Goal: Transaction & Acquisition: Purchase product/service

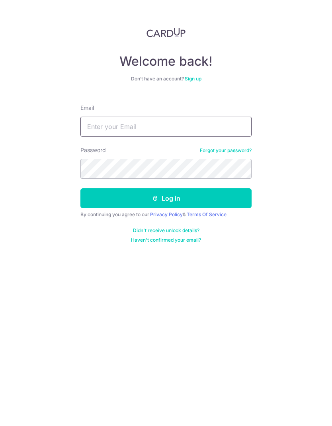
type input "[EMAIL_ADDRESS][DOMAIN_NAME]"
click at [201, 205] on button "Log in" at bounding box center [165, 198] width 171 height 20
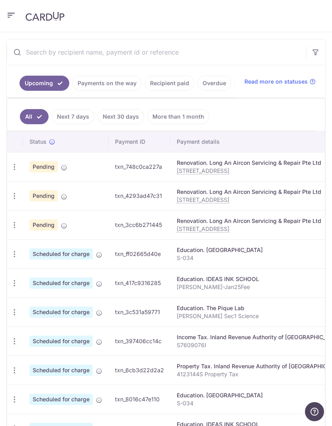
click at [18, 280] on icon "button" at bounding box center [14, 283] width 8 height 8
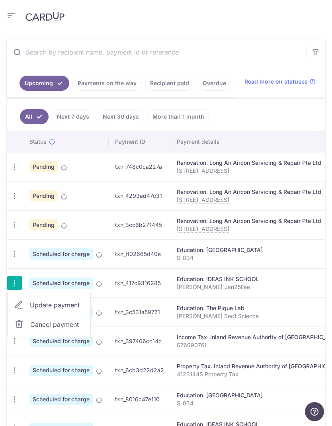
click at [67, 306] on span "Update payment" at bounding box center [57, 305] width 54 height 10
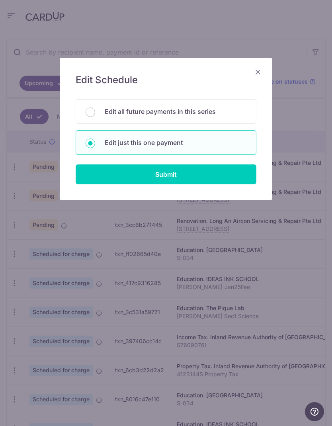
click at [176, 177] on input "Submit" at bounding box center [166, 174] width 181 height 20
radio input "true"
type input "468.00"
type input "07/10/2025"
type input "Jerell Wong-Jan25Fee"
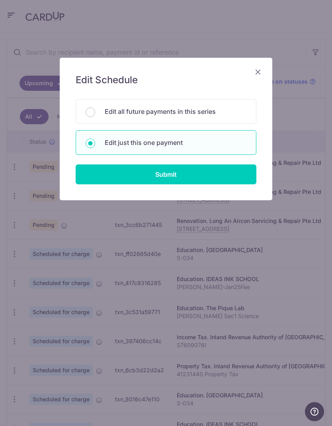
type input "REC185"
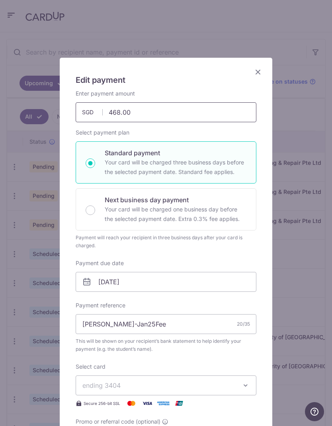
click at [123, 117] on input "468.00" at bounding box center [166, 112] width 181 height 20
type input "4"
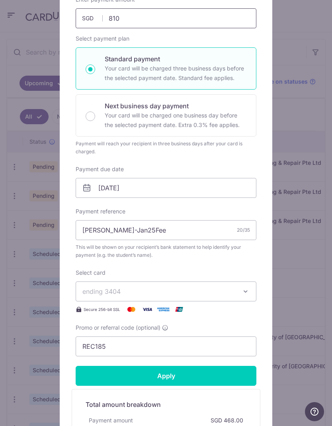
scroll to position [109, 0]
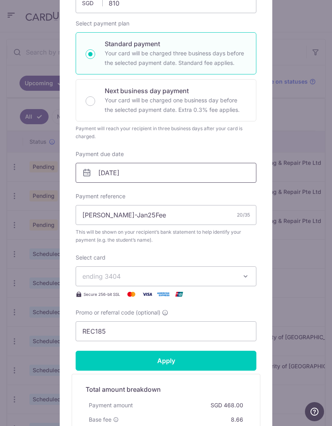
click at [195, 177] on input "07/10/2025" at bounding box center [166, 173] width 181 height 20
type input "810.00"
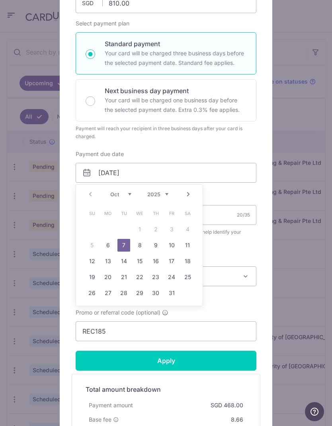
click at [110, 248] on link "6" at bounding box center [108, 245] width 13 height 13
type input "06/10/2025"
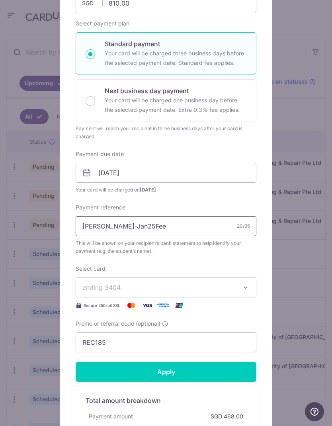
click at [170, 225] on input "Jerell Wong-Jan25Fee" at bounding box center [166, 226] width 181 height 20
click at [132, 226] on input "[PERSON_NAME]-Jan25Fee" at bounding box center [166, 226] width 181 height 20
click at [132, 223] on input "[PERSON_NAME]-Jan25Fee" at bounding box center [166, 226] width 181 height 20
click at [133, 228] on input "[PERSON_NAME]-Jan25Fee" at bounding box center [166, 226] width 181 height 20
type input "[PERSON_NAME]-Sep25Fee"
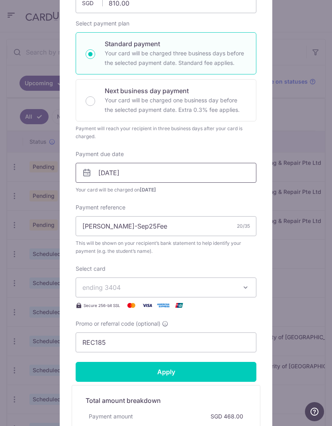
click at [138, 173] on input "[DATE]" at bounding box center [166, 173] width 181 height 20
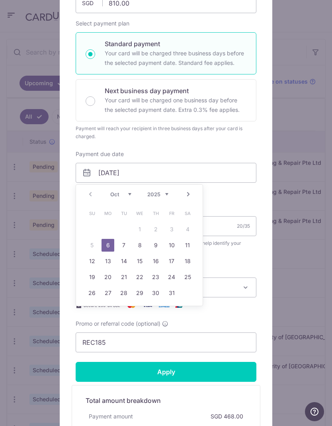
click at [185, 371] on input "Apply" at bounding box center [166, 372] width 181 height 20
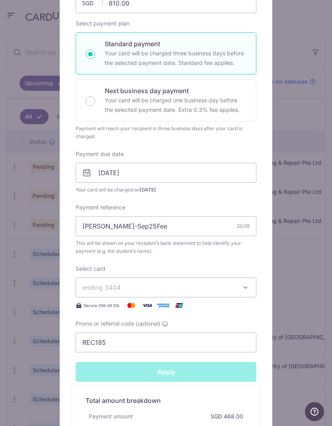
type input "Successfully Applied"
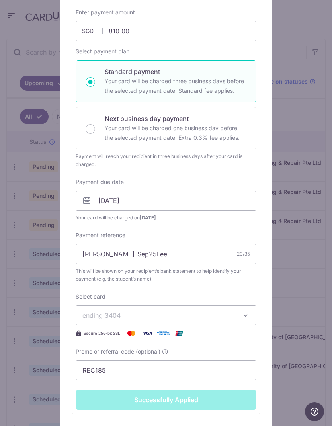
click at [312, 133] on div "Edit payment By clicking apply, you will make changes to all payments to IDEAS …" at bounding box center [166, 213] width 332 height 426
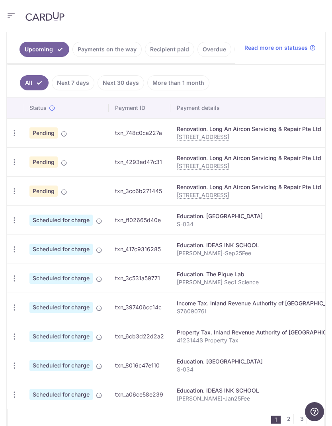
scroll to position [205, 0]
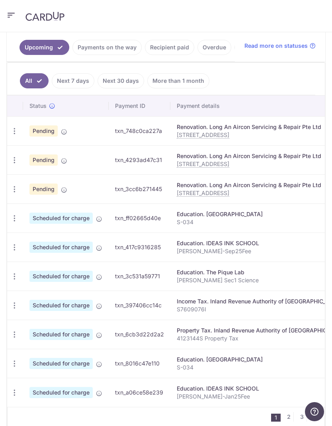
click at [65, 134] on icon at bounding box center [64, 132] width 6 height 6
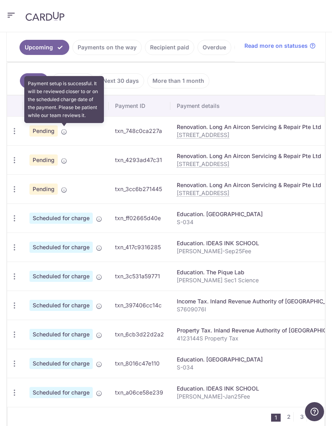
scroll to position [0, 0]
click at [18, 217] on icon "button" at bounding box center [14, 218] width 8 height 8
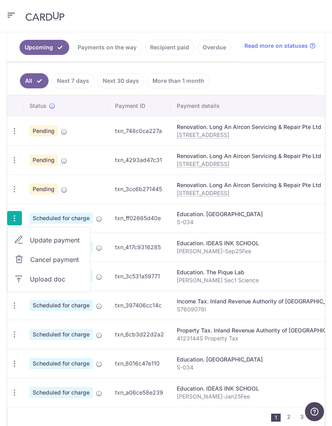
click at [64, 239] on span "Update payment" at bounding box center [57, 240] width 54 height 10
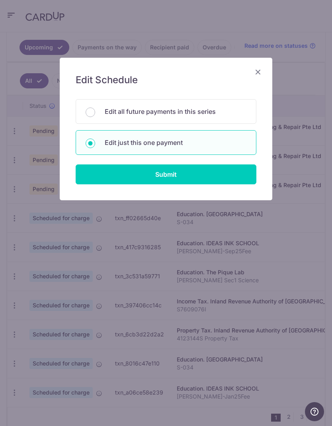
click at [203, 175] on input "Submit" at bounding box center [166, 174] width 181 height 20
radio input "true"
type input "1,350.00"
type input "06/10/2025"
type input "S-034"
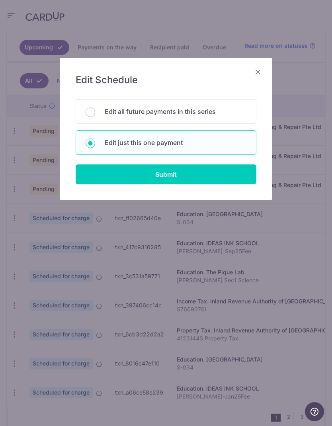
type input "REC185"
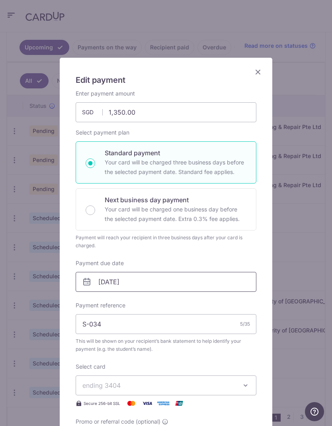
click at [209, 285] on input "06/10/2025" at bounding box center [166, 282] width 181 height 20
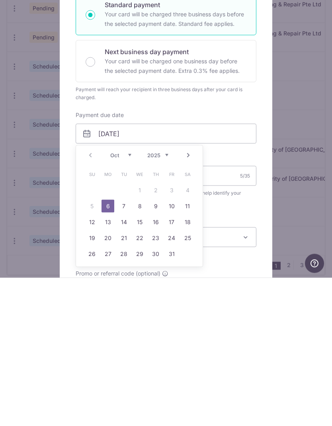
click at [174, 348] on link "10" at bounding box center [171, 354] width 13 height 13
type input "10/10/2025"
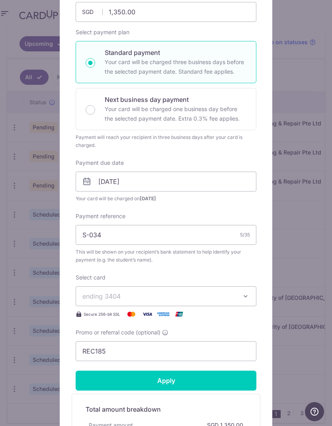
scroll to position [111, 0]
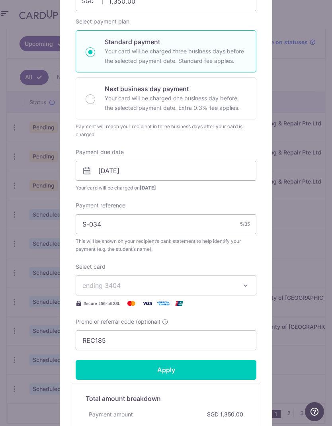
click at [191, 373] on input "Apply" at bounding box center [166, 370] width 181 height 20
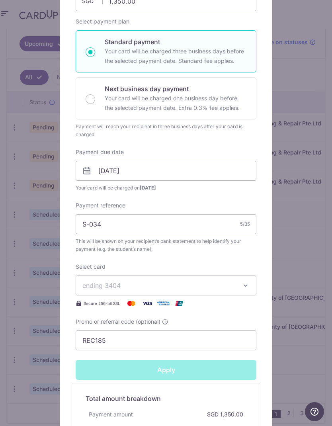
type input "Successfully Applied"
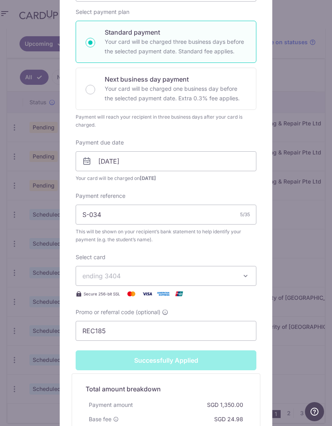
scroll to position [156, 0]
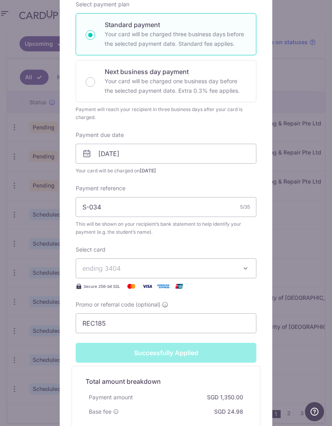
click at [309, 233] on div "Edit payment By clicking apply, you will make changes to all payments to Photon…" at bounding box center [166, 213] width 332 height 426
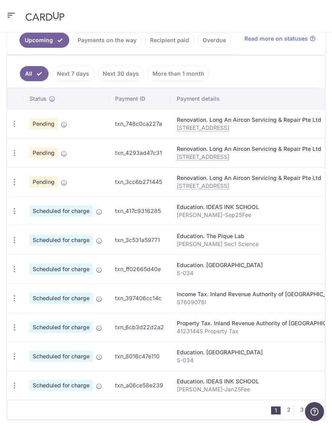
click at [17, 240] on icon "button" at bounding box center [14, 240] width 8 height 8
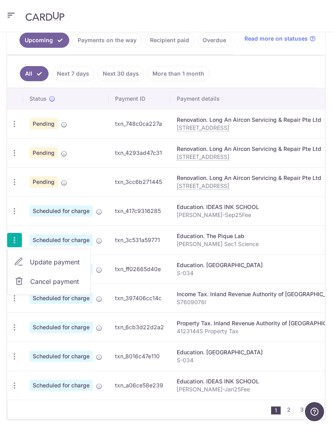
click at [73, 266] on span "Update payment" at bounding box center [57, 262] width 54 height 10
radio input "true"
type input "1,320.00"
type input "07/10/2025"
type input "Jeroy Wong Sec1 Science"
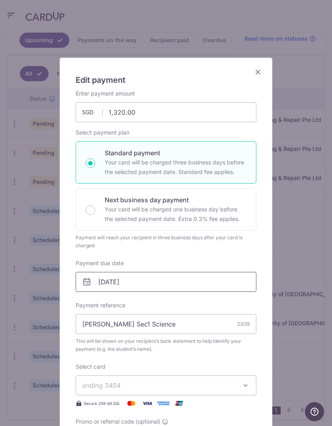
click at [152, 287] on input "07/10/2025" at bounding box center [166, 282] width 181 height 20
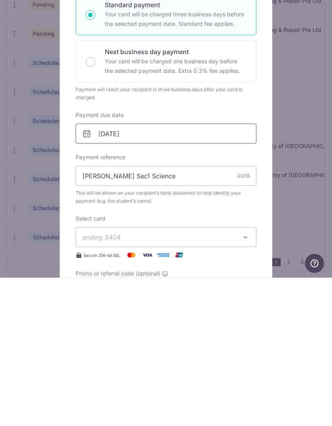
scroll to position [209, 0]
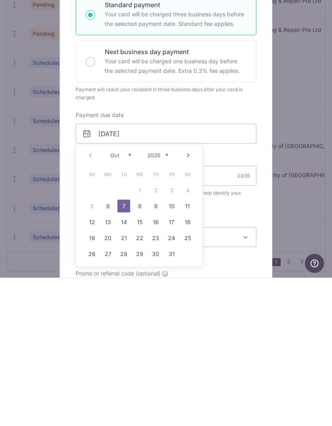
click at [126, 300] on select "Oct Nov Dec" at bounding box center [120, 303] width 21 height 6
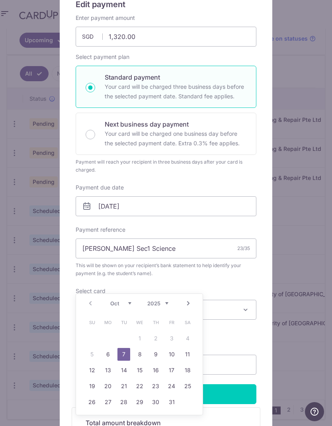
scroll to position [82, 0]
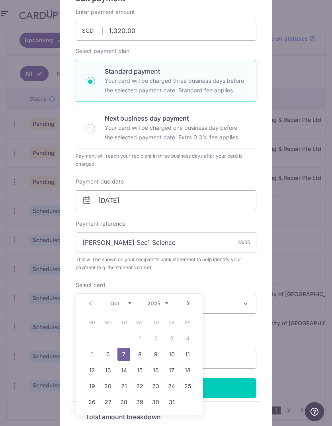
click at [133, 301] on div "Oct Nov Dec 2025 2026 2027 2028 2029 2030 2031 2032 2033 2034 2035" at bounding box center [139, 303] width 58 height 7
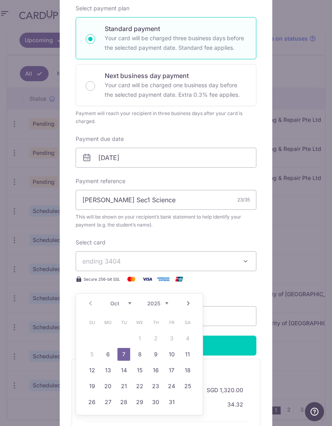
scroll to position [141, 0]
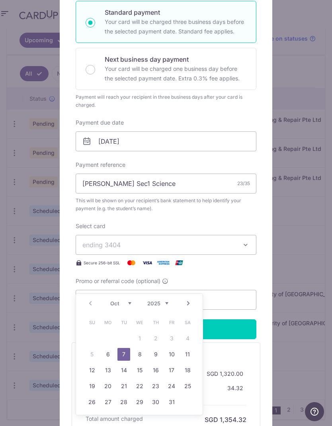
click at [122, 304] on select "Oct Nov Dec" at bounding box center [120, 303] width 21 height 6
click at [120, 305] on select "Oct Nov Dec" at bounding box center [120, 303] width 21 height 6
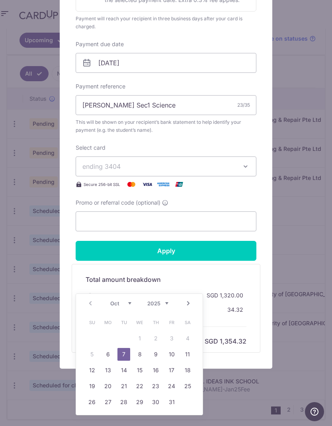
scroll to position [219, 0]
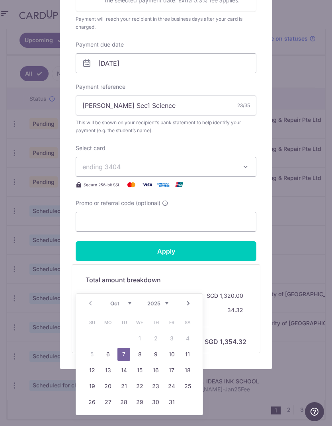
click at [191, 304] on link "Next" at bounding box center [189, 304] width 10 height 10
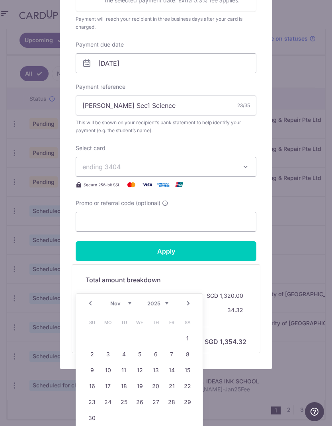
click at [192, 305] on link "Next" at bounding box center [189, 304] width 10 height 10
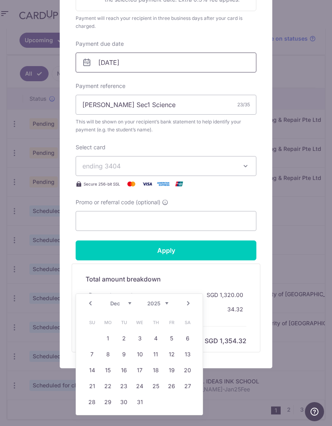
scroll to position [219, 0]
click at [179, 65] on input "07/10/2025" at bounding box center [166, 63] width 181 height 20
click at [104, 64] on input "07/10/2025" at bounding box center [166, 63] width 181 height 20
click at [86, 63] on icon at bounding box center [87, 63] width 10 height 10
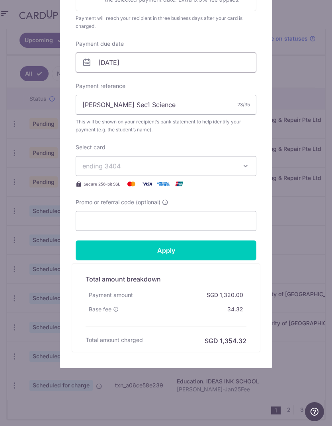
click at [128, 69] on input "07/10/2025" at bounding box center [166, 63] width 181 height 20
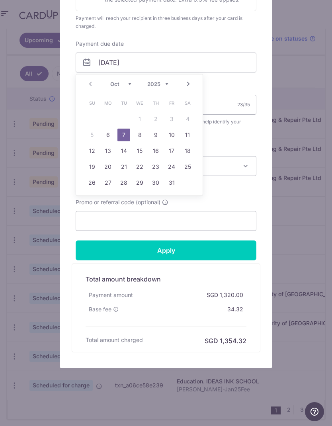
click at [167, 81] on select "2025 2026 2027 2028 2029 2030 2031 2032 2033 2034 2035" at bounding box center [157, 84] width 21 height 6
click at [163, 87] on select "2025 2026 2027 2028 2029 2030 2031 2032 2033 2034 2035" at bounding box center [157, 84] width 21 height 6
click at [188, 86] on link "Next" at bounding box center [189, 84] width 10 height 10
click at [187, 83] on link "Next" at bounding box center [189, 84] width 10 height 10
click at [192, 82] on link "Next" at bounding box center [189, 84] width 10 height 10
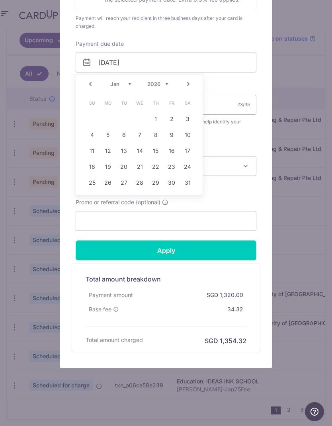
click at [190, 85] on link "Next" at bounding box center [189, 84] width 10 height 10
click at [173, 120] on link "6" at bounding box center [171, 119] width 13 height 13
type input "06/02/2026"
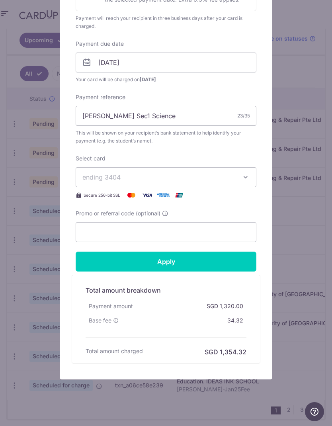
click at [178, 264] on input "Apply" at bounding box center [166, 262] width 181 height 20
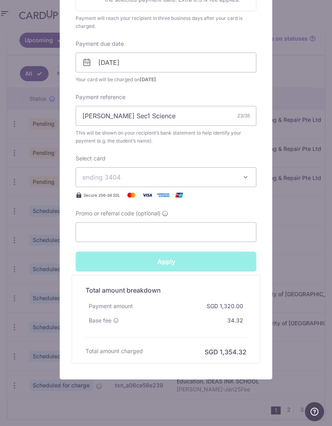
type input "Successfully Applied"
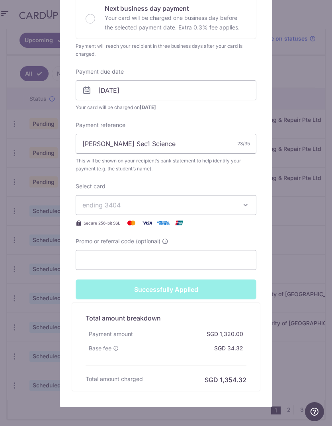
click at [305, 220] on div "Edit payment By clicking apply, you will make changes to all payments to The Pi…" at bounding box center [166, 213] width 332 height 426
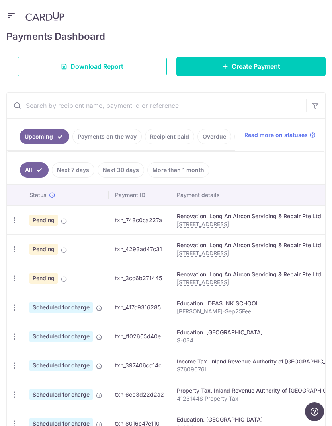
scroll to position [117, 0]
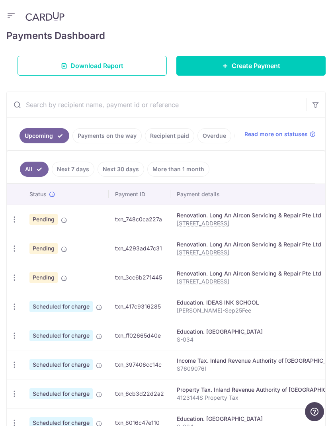
click at [125, 136] on link "Payments on the way" at bounding box center [106, 135] width 69 height 15
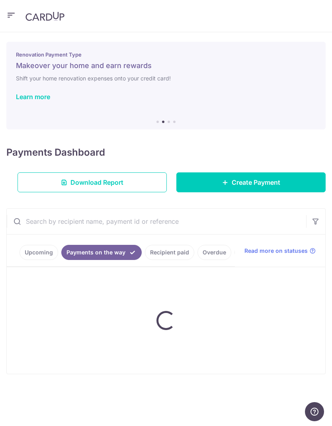
scroll to position [0, 0]
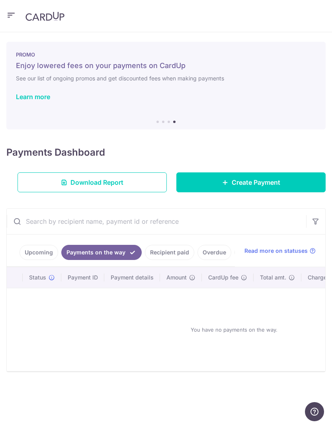
click at [31, 100] on link "Learn more" at bounding box center [33, 97] width 34 height 8
click at [37, 252] on link "Upcoming" at bounding box center [39, 252] width 39 height 15
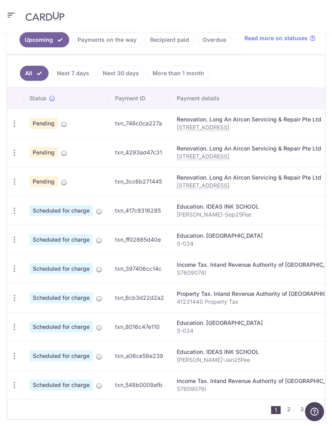
scroll to position [212, 0]
click at [289, 411] on link "2" at bounding box center [289, 410] width 10 height 10
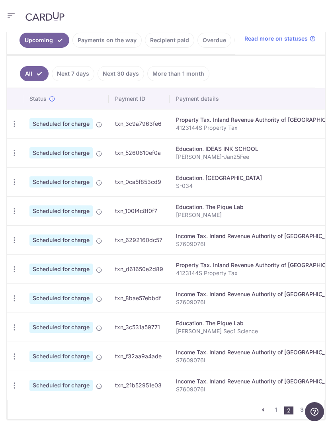
click at [299, 410] on link "3" at bounding box center [302, 410] width 10 height 10
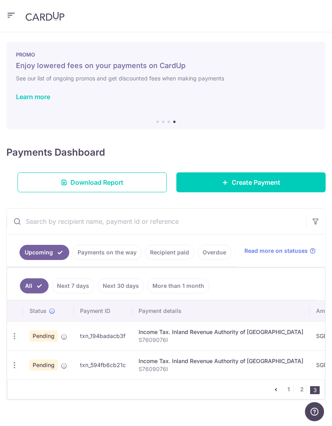
scroll to position [0, 0]
click at [287, 389] on link "1" at bounding box center [289, 390] width 10 height 10
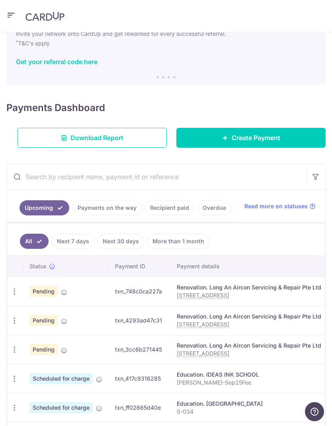
scroll to position [37, 0]
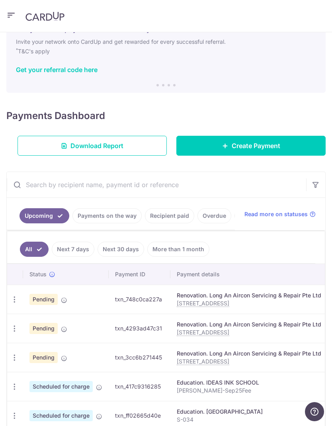
click at [256, 147] on span "Create Payment" at bounding box center [256, 146] width 49 height 10
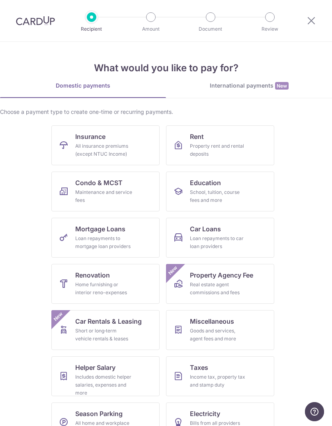
click at [248, 193] on link "Education School, tuition, course fees and more" at bounding box center [220, 192] width 108 height 40
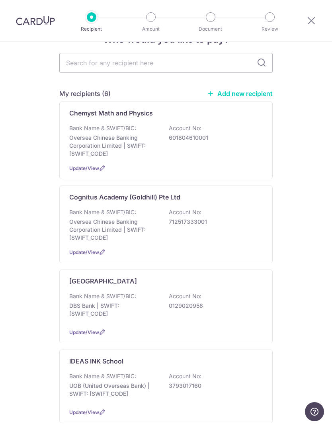
scroll to position [33, 0]
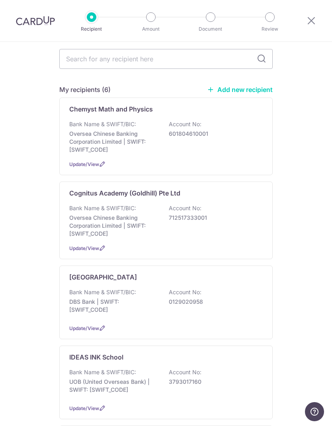
click at [245, 312] on div "Bank Name & SWIFT/BIC: DBS Bank | SWIFT: [SWIFT_CODE] Account No: 0129020958" at bounding box center [166, 302] width 194 height 29
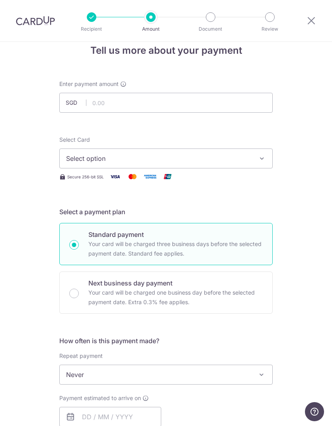
scroll to position [14, 0]
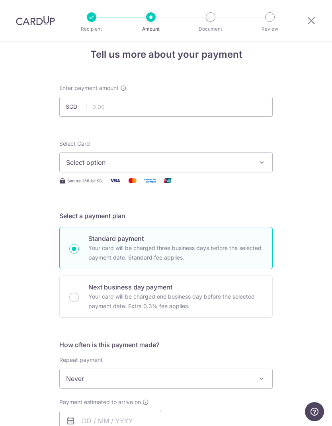
click at [264, 165] on icon "button" at bounding box center [262, 162] width 8 height 8
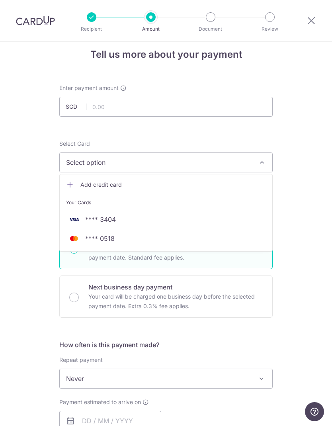
click at [200, 223] on span "**** 3404" at bounding box center [166, 220] width 200 height 10
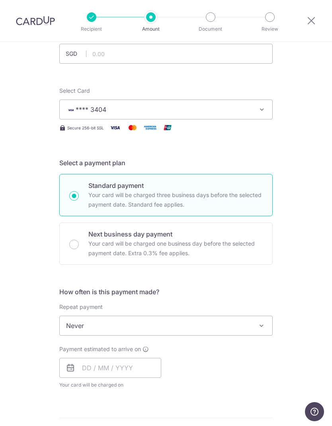
scroll to position [67, 0]
click at [262, 326] on span at bounding box center [262, 326] width 10 height 10
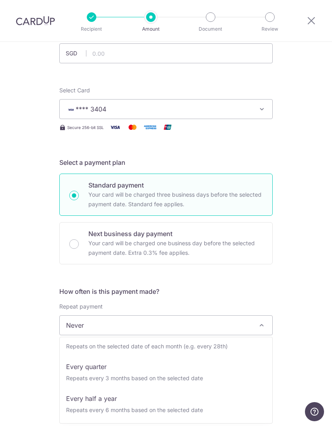
scroll to position [80, 0]
select select "4"
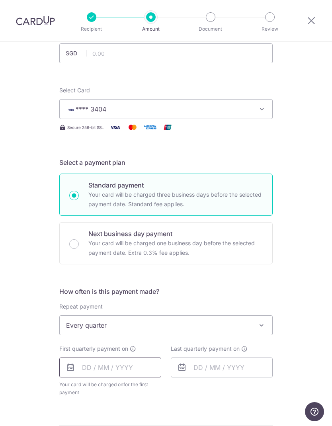
click at [148, 370] on input "text" at bounding box center [110, 368] width 102 height 20
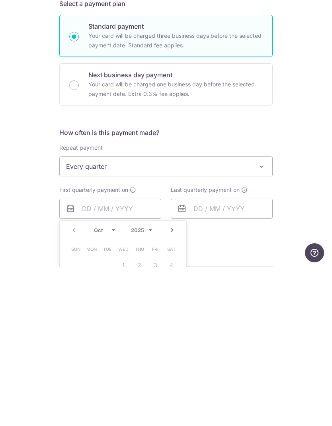
type input "06/10/2025"
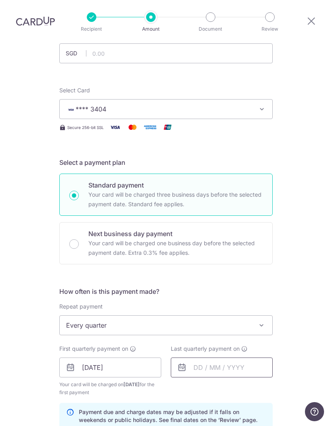
click at [252, 358] on input "text" at bounding box center [222, 368] width 102 height 20
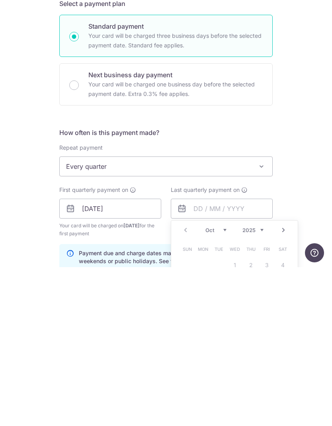
click at [223, 386] on select "Oct Nov Dec" at bounding box center [215, 389] width 21 height 6
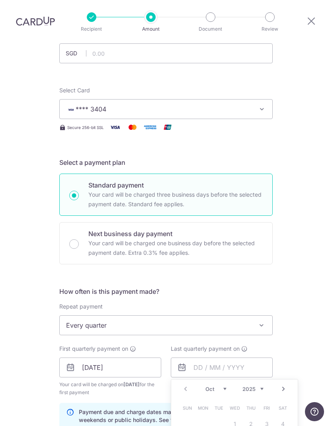
click at [258, 386] on select "2025 2026 2027 2028 2029 2030 2031 2032 2033 2034 2035" at bounding box center [252, 389] width 21 height 6
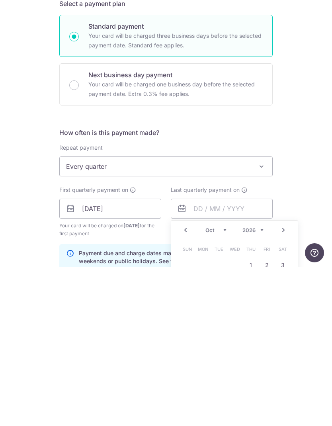
click at [222, 386] on select "Jan Feb Mar Apr May Jun Jul Aug Sep Oct Nov Dec" at bounding box center [215, 389] width 21 height 6
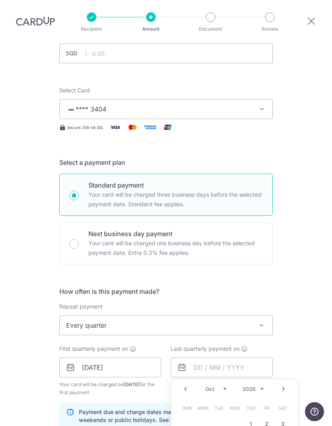
click at [226, 386] on select "Jan Feb Mar Apr May Jun Jul Aug Sep Oct Nov Dec" at bounding box center [215, 389] width 21 height 6
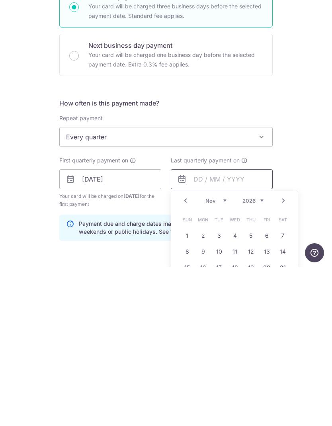
scroll to position [97, 0]
click at [146, 231] on form "Enter payment amount SGD Select Card **** 3404 Add credit card Your Cards **** …" at bounding box center [165, 335] width 213 height 671
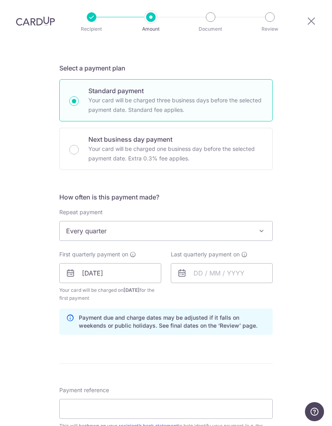
scroll to position [164, 0]
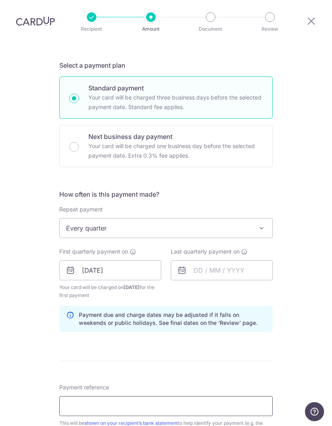
click at [239, 396] on input "Payment reference" at bounding box center [165, 406] width 213 height 20
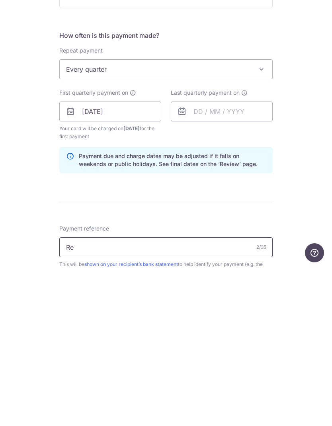
type input "R"
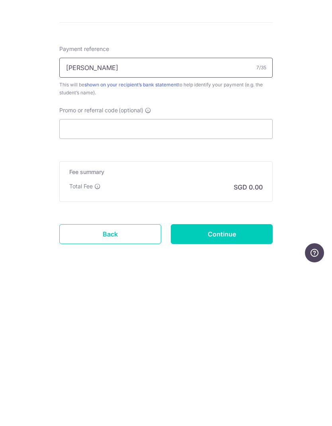
scroll to position [336, 0]
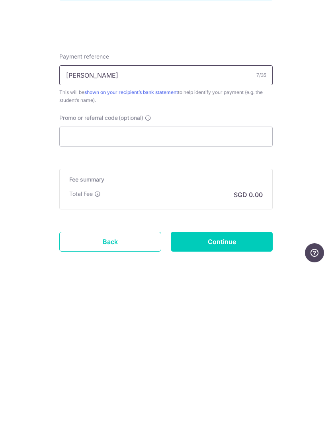
type input "Janelle"
click at [186, 285] on input "Promo or referral code (optional)" at bounding box center [165, 295] width 213 height 20
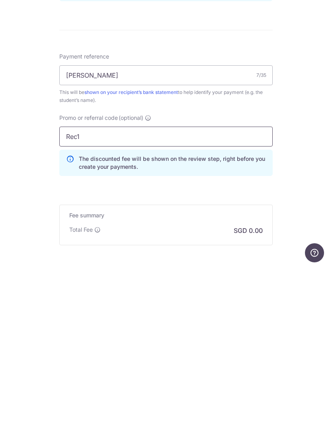
type input "REC185"
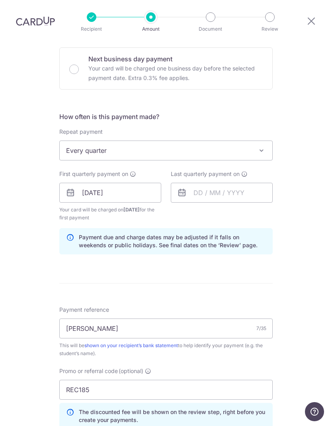
scroll to position [230, 0]
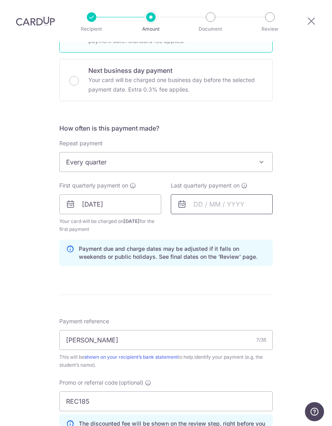
click at [239, 194] on input "text" at bounding box center [222, 204] width 102 height 20
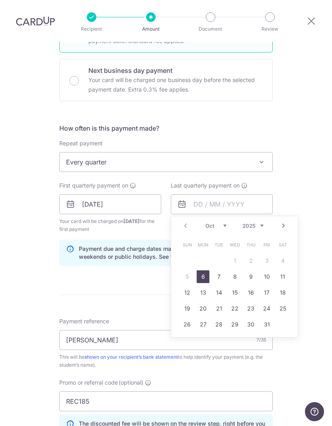
click at [256, 223] on select "2025 2026 2027 2028 2029 2030 2031 2032 2033 2034 2035" at bounding box center [252, 226] width 21 height 6
click at [261, 223] on select "2025 2026 2027 2028 2029 2030 2031 2032 2033 2034 2035" at bounding box center [252, 226] width 21 height 6
click at [224, 223] on select "Jan Feb Mar Apr May Jun Jul Aug Sep Oct Nov Dec" at bounding box center [215, 226] width 21 height 6
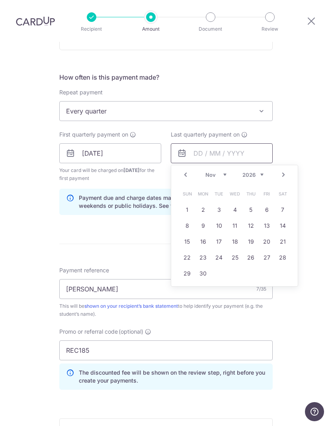
scroll to position [303, 0]
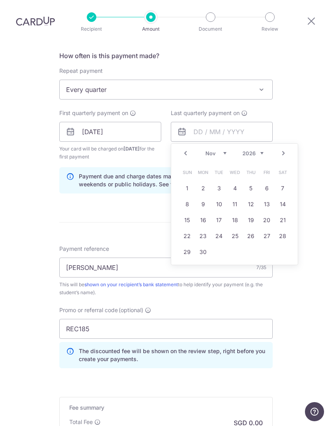
click at [211, 244] on td "30" at bounding box center [203, 252] width 16 height 16
type input "30/11/2026"
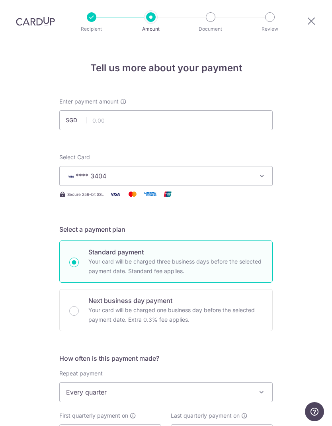
scroll to position [0, 0]
click at [161, 110] on input "text" at bounding box center [165, 120] width 213 height 20
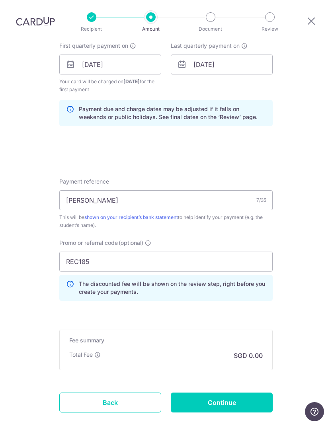
scroll to position [370, 0]
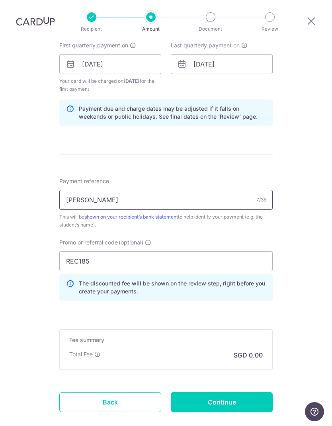
click at [160, 190] on input "Janelle" at bounding box center [165, 200] width 213 height 20
type input "3,950.00"
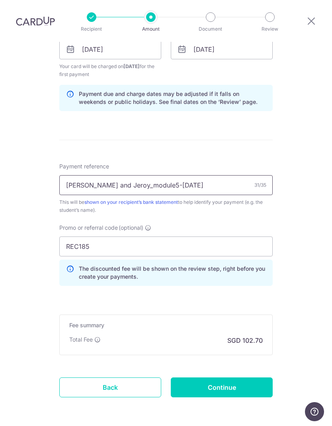
scroll to position [384, 0]
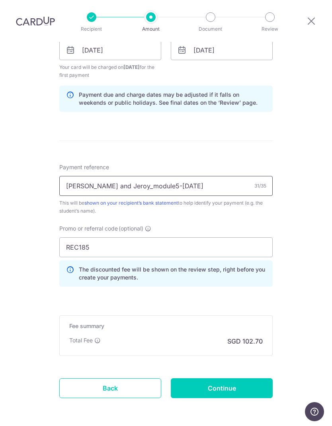
type input "Janelle and Jeroy_module5-Sep25"
click at [243, 378] on input "Continue" at bounding box center [222, 388] width 102 height 20
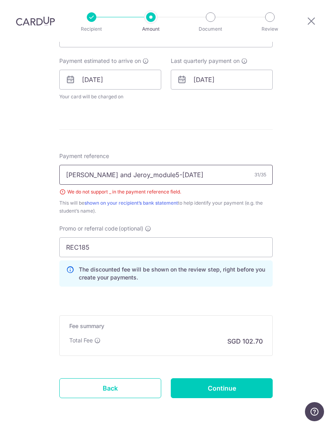
click at [104, 165] on input "Janelle and Jeroy_module5-Sep25" at bounding box center [165, 175] width 213 height 20
type input "JanelleJeroy_module5-[DATE]"
click at [233, 378] on input "Continue" at bounding box center [222, 388] width 102 height 20
click at [109, 165] on input "JanelleJeroy_module5-[DATE]" at bounding box center [165, 175] width 213 height 20
type input "JanelleJeroy module5-Sep25"
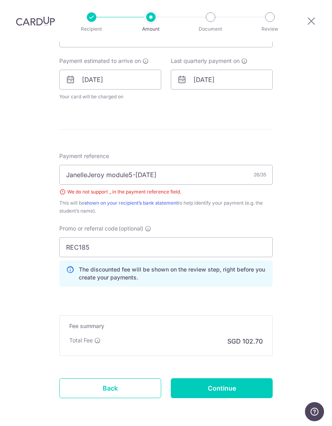
click at [241, 378] on input "Continue" at bounding box center [222, 388] width 102 height 20
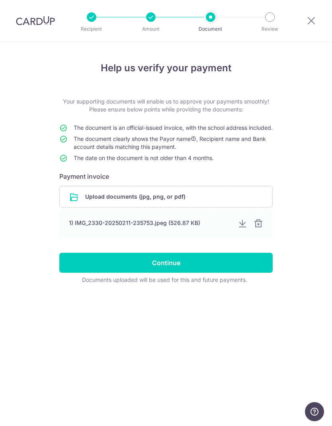
click at [230, 207] on input "file" at bounding box center [166, 196] width 213 height 21
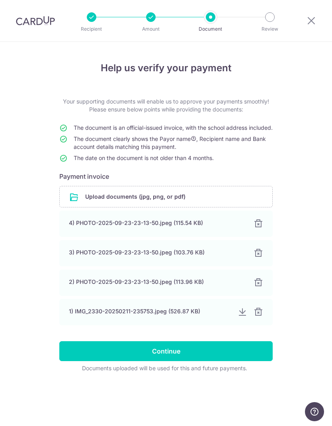
click at [258, 317] on div at bounding box center [259, 312] width 10 height 10
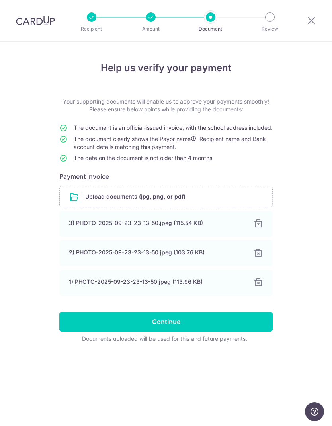
click at [177, 332] on input "Continue" at bounding box center [165, 322] width 213 height 20
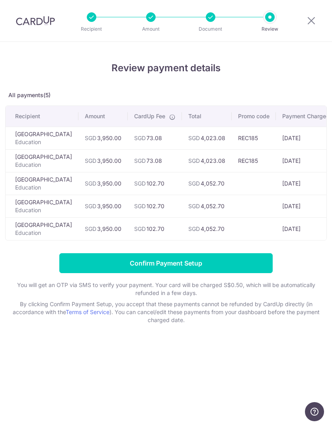
click at [182, 262] on input "Confirm Payment Setup" at bounding box center [165, 263] width 213 height 20
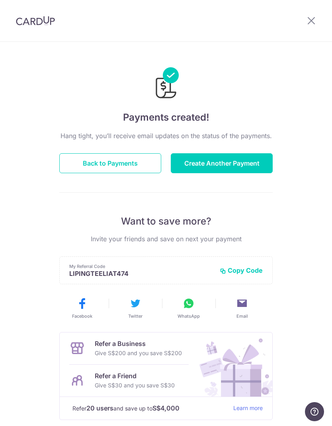
click at [121, 165] on button "Back to Payments" at bounding box center [110, 163] width 102 height 20
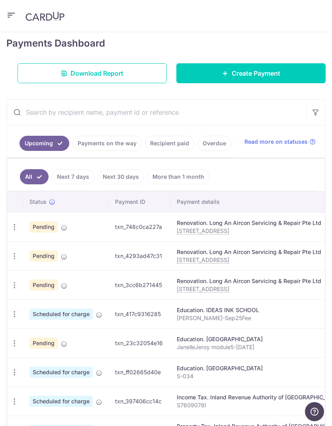
click at [62, 230] on icon at bounding box center [64, 228] width 6 height 6
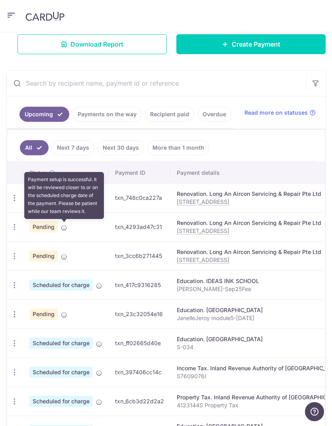
scroll to position [139, 0]
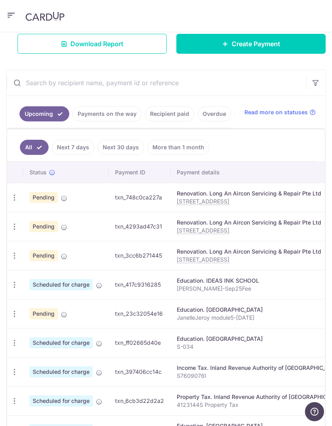
click at [264, 44] on span "Create Payment" at bounding box center [256, 44] width 49 height 10
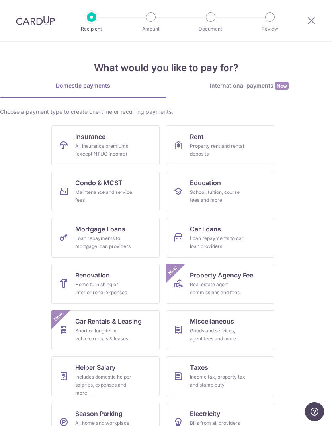
click at [127, 289] on div "Home furnishing or interior reno-expenses" at bounding box center [103, 289] width 57 height 16
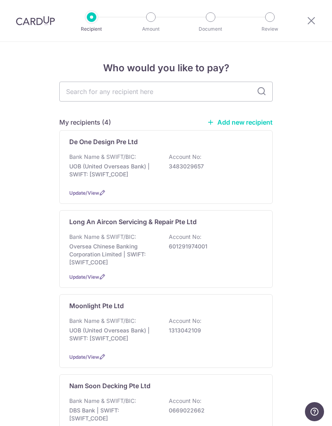
click at [224, 267] on div "Long An Aircon Servicing & Repair Pte Ltd Bank Name & SWIFT/BIC: Oversea Chines…" at bounding box center [165, 249] width 213 height 78
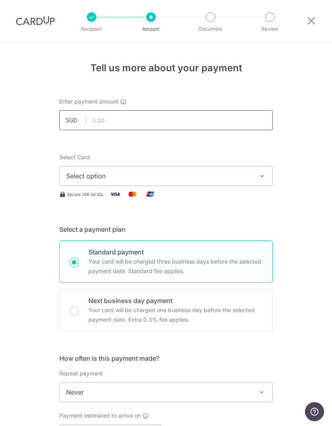
click at [100, 122] on input "text" at bounding box center [165, 120] width 213 height 20
click at [140, 183] on button "Select option" at bounding box center [165, 176] width 213 height 20
type input "1,680.00"
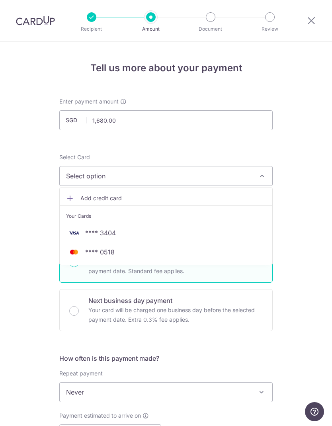
click at [137, 235] on span "**** 3404" at bounding box center [166, 233] width 200 height 10
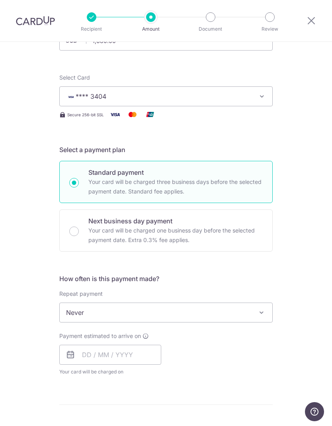
scroll to position [86, 0]
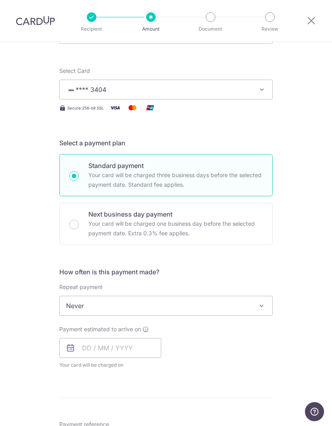
click at [170, 313] on span "Never" at bounding box center [166, 305] width 213 height 19
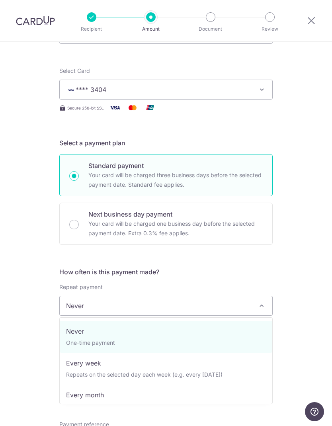
scroll to position [0, 0]
select select "2"
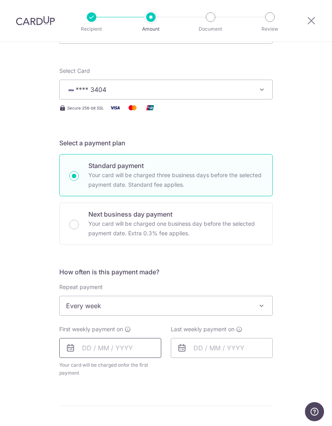
click at [129, 354] on input "text" at bounding box center [110, 348] width 102 height 20
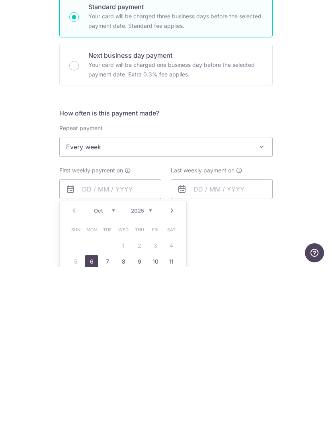
click at [97, 414] on link "6" at bounding box center [91, 420] width 13 height 13
type input "[DATE]"
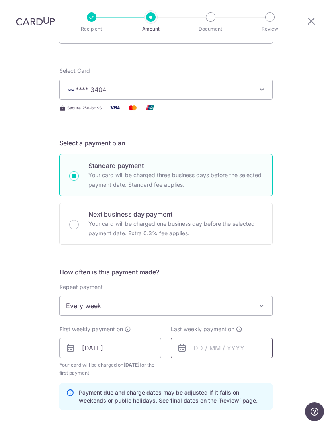
click at [239, 338] on input "text" at bounding box center [222, 348] width 102 height 20
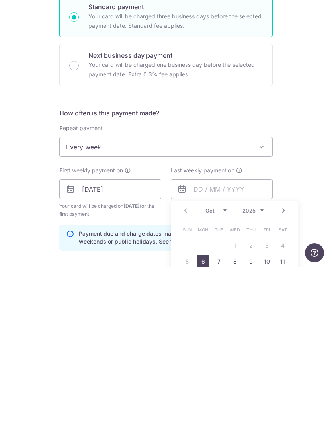
click at [221, 366] on select "Oct Nov Dec" at bounding box center [215, 369] width 21 height 6
click at [266, 414] on link "7" at bounding box center [266, 420] width 13 height 13
type input "07/11/2025"
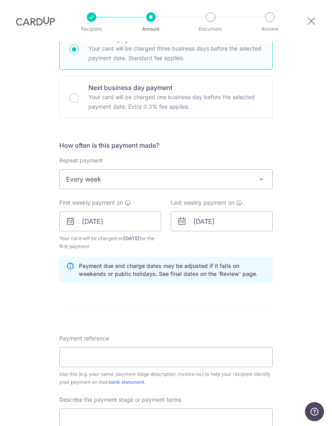
scroll to position [214, 0]
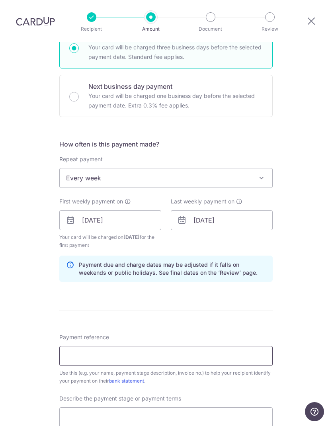
click at [211, 346] on input "Payment reference" at bounding box center [165, 356] width 213 height 20
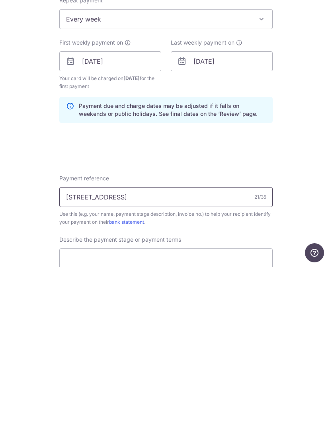
type input "16 Hythe Rd Inv 00974"
click at [184, 407] on input "text" at bounding box center [165, 417] width 213 height 20
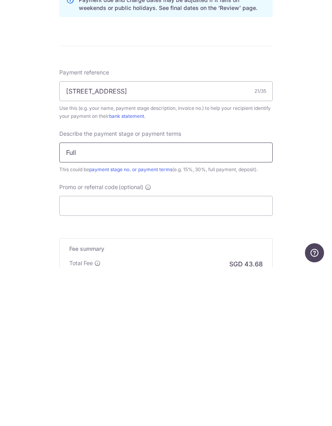
scroll to position [321, 0]
type input "Full"
click at [209, 354] on input "Promo or referral code (optional)" at bounding box center [165, 364] width 213 height 20
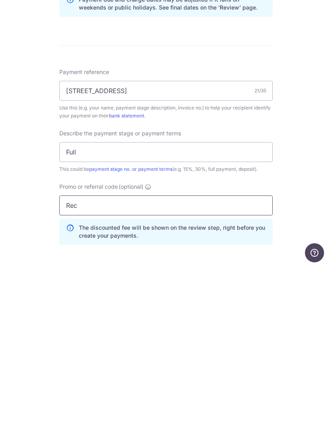
type input "REC185"
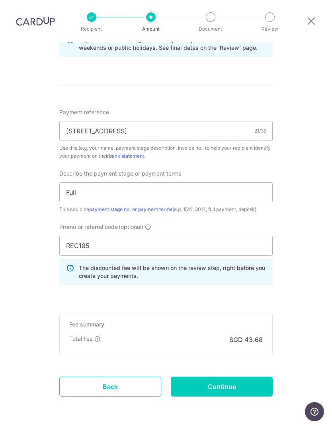
scroll to position [438, 0]
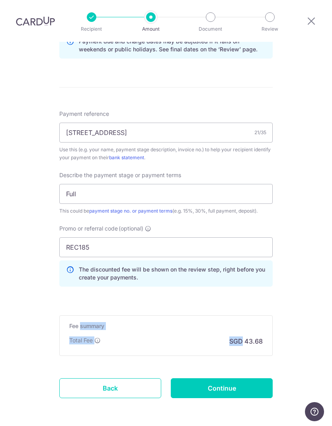
click at [298, 324] on div "Tell us more about your payment Enter payment amount SGD 1,680.00 1680.00 Selec…" at bounding box center [166, 31] width 332 height 854
click at [227, 378] on input "Continue" at bounding box center [222, 388] width 102 height 20
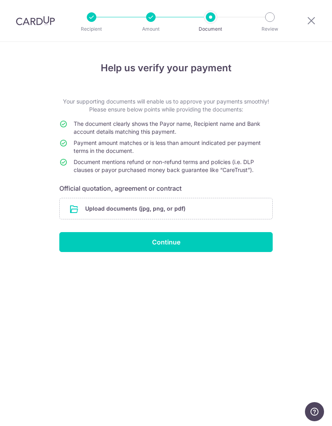
click at [216, 212] on input "file" at bounding box center [166, 208] width 213 height 21
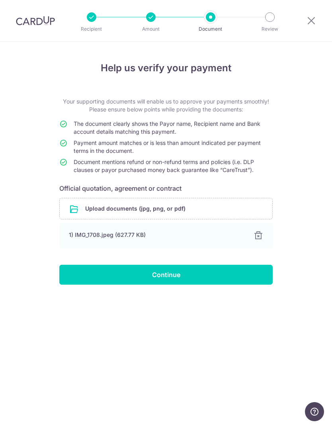
click at [183, 276] on input "Continue" at bounding box center [165, 275] width 213 height 20
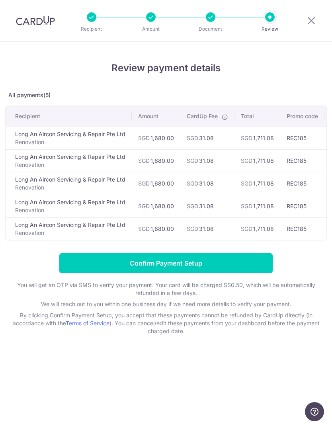
click at [226, 265] on input "Confirm Payment Setup" at bounding box center [165, 263] width 213 height 20
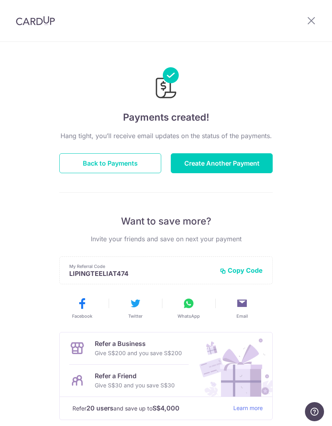
click at [109, 156] on button "Back to Payments" at bounding box center [110, 163] width 102 height 20
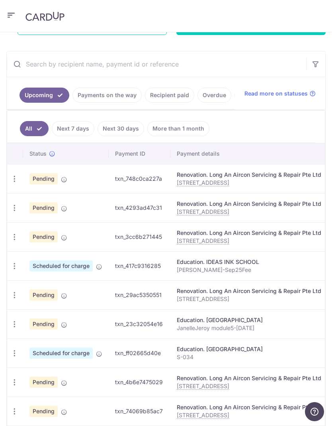
scroll to position [157, 0]
click at [11, 176] on icon "button" at bounding box center [14, 179] width 8 height 8
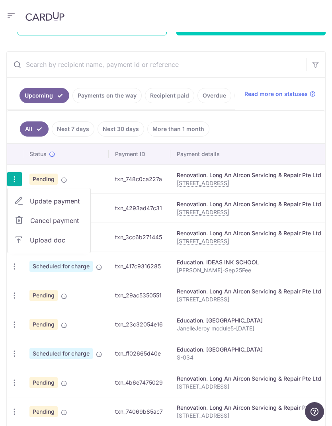
click at [65, 221] on span "Cancel payment" at bounding box center [56, 221] width 53 height 10
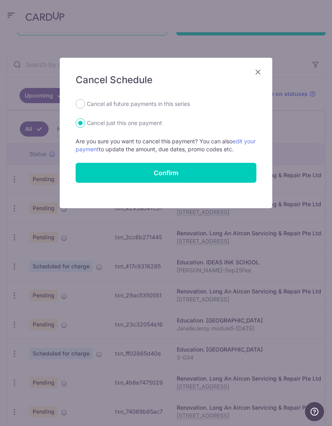
click at [80, 99] on input "Cancel all future payments in this series" at bounding box center [81, 104] width 10 height 10
radio input "true"
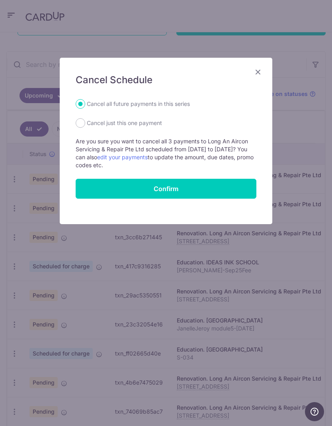
click at [173, 185] on button "Confirm" at bounding box center [166, 189] width 181 height 20
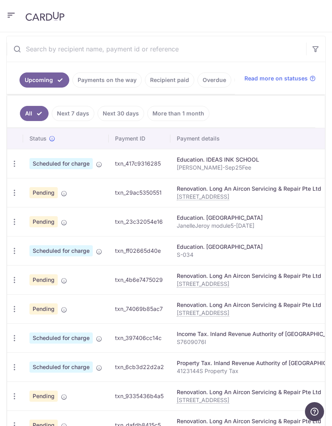
click at [209, 284] on p "[STREET_ADDRESS]" at bounding box center [261, 284] width 168 height 8
click at [66, 278] on icon at bounding box center [64, 281] width 6 height 6
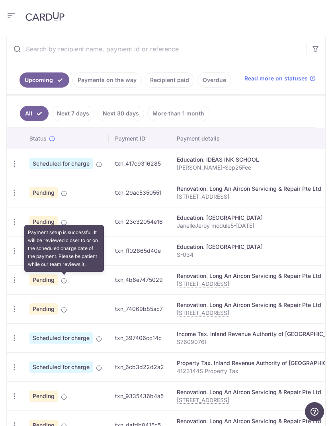
click at [12, 279] on icon "button" at bounding box center [14, 280] width 8 height 8
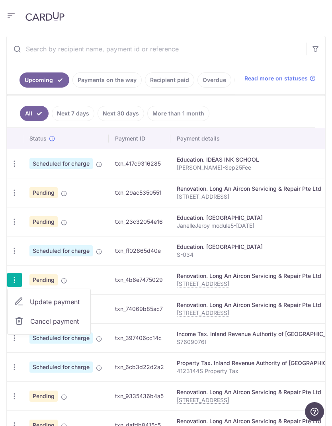
click at [49, 302] on span "Update payment" at bounding box center [57, 302] width 54 height 10
radio input "true"
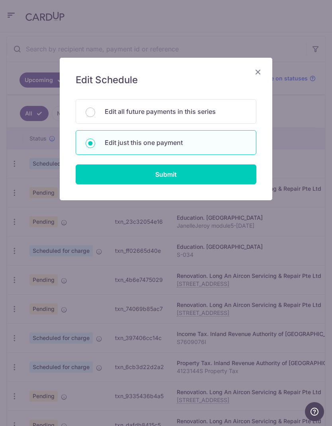
click at [170, 181] on input "Submit" at bounding box center [166, 174] width 181 height 20
radio input "true"
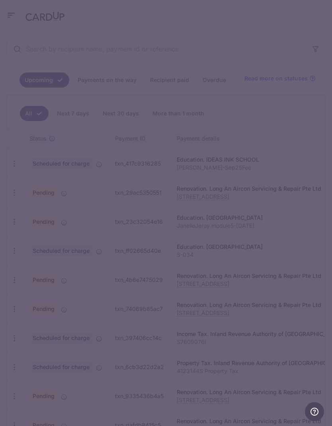
type input "1,680.00"
type input "13/10/2025"
type input "[STREET_ADDRESS]"
type input "Full"
type input "REC185"
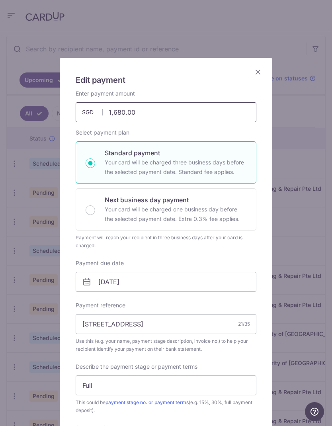
click at [178, 109] on input "1,680.00" at bounding box center [166, 112] width 181 height 20
type input "1"
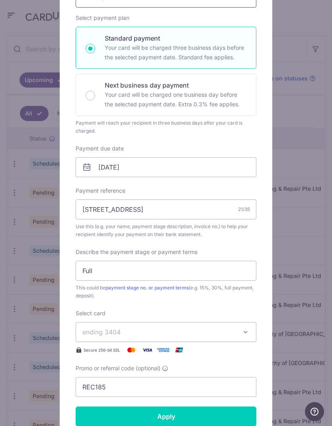
scroll to position [117, 0]
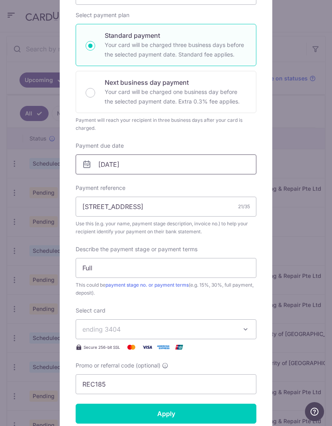
click at [175, 163] on input "13/10/2025" at bounding box center [166, 164] width 181 height 20
type input "109.00"
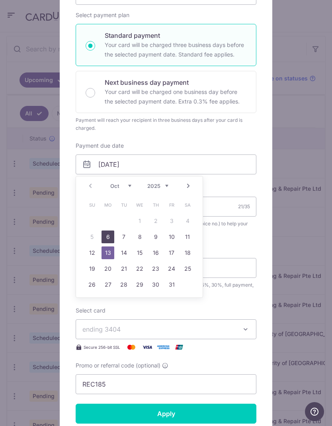
click at [106, 232] on link "6" at bounding box center [108, 237] width 13 height 13
type input "[DATE]"
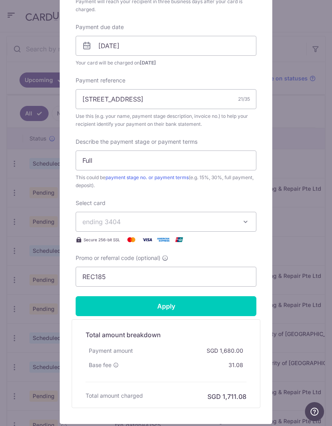
scroll to position [239, 0]
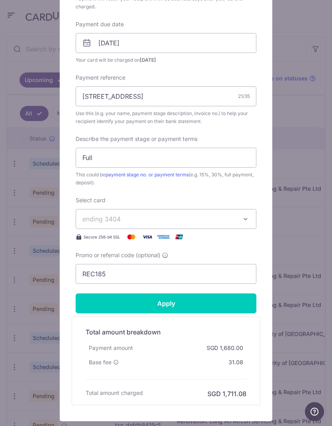
click at [175, 307] on input "Apply" at bounding box center [166, 303] width 181 height 20
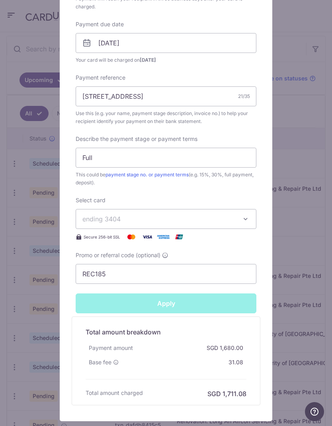
type input "Successfully Applied"
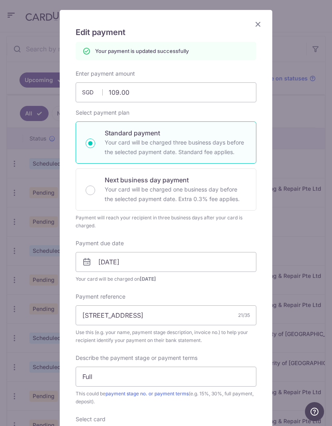
scroll to position [44, 0]
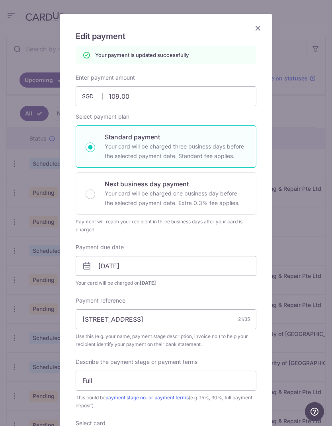
click at [256, 28] on icon "Close" at bounding box center [258, 28] width 10 height 10
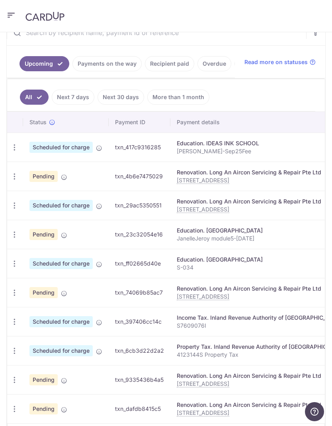
click at [16, 289] on icon "button" at bounding box center [14, 293] width 8 height 8
click at [55, 318] on span "Update payment" at bounding box center [57, 315] width 54 height 10
radio input "true"
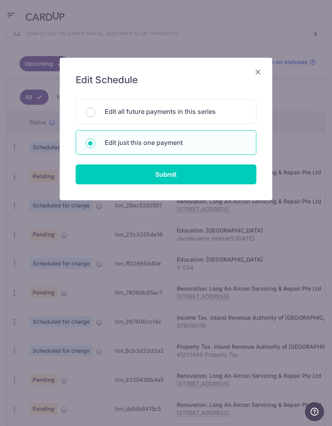
click at [191, 176] on input "Submit" at bounding box center [166, 174] width 181 height 20
radio input "true"
type input "1,680.00"
type input "[DATE]"
type input "[STREET_ADDRESS]"
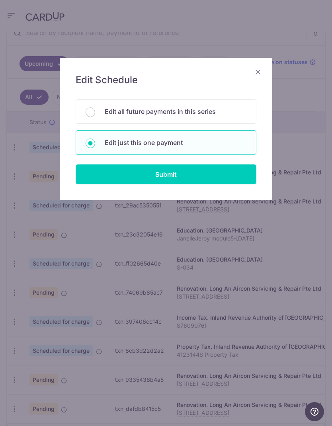
type input "Full"
type input "REC185"
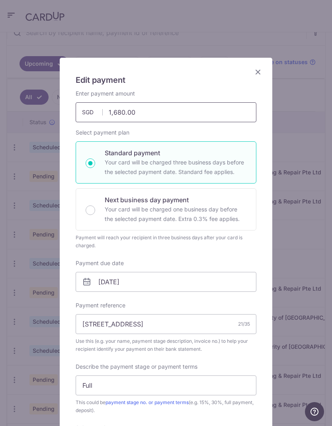
click at [217, 111] on input "1,680.00" at bounding box center [166, 112] width 181 height 20
click at [260, 73] on icon "Close" at bounding box center [258, 72] width 10 height 10
type input "1,680.00"
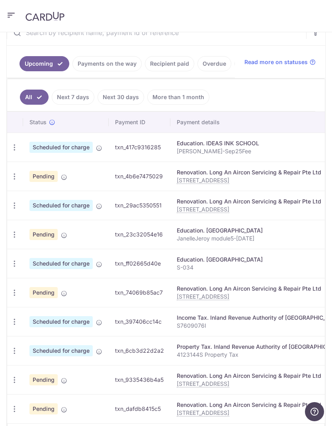
click at [11, 177] on icon "button" at bounding box center [14, 176] width 8 height 8
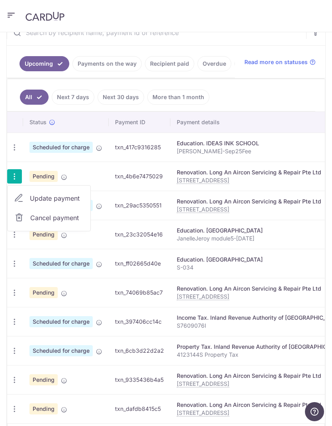
click at [50, 217] on span "Cancel payment" at bounding box center [56, 218] width 53 height 10
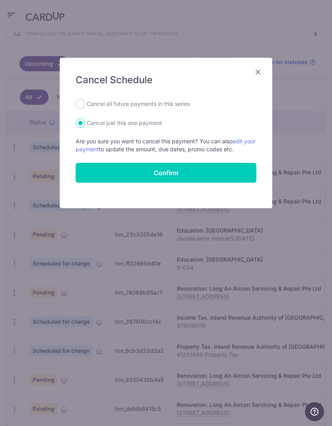
click at [156, 105] on label "Cancel all future payments in this series" at bounding box center [138, 104] width 103 height 10
click at [85, 105] on input "Cancel all future payments in this series" at bounding box center [81, 104] width 10 height 10
radio input "true"
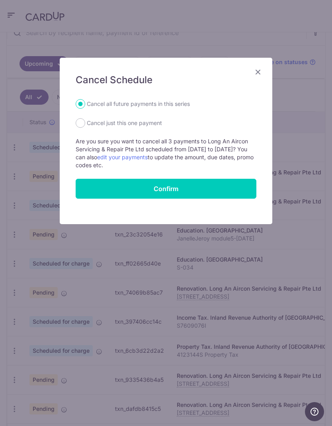
click at [174, 192] on button "Confirm" at bounding box center [166, 189] width 181 height 20
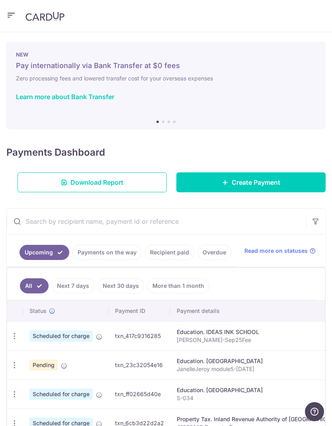
click at [255, 182] on span "Create Payment" at bounding box center [256, 183] width 49 height 10
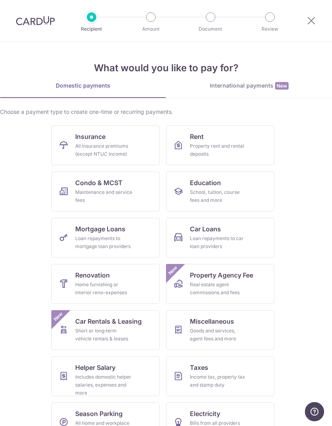
click at [112, 285] on div "Home furnishing or interior reno-expenses" at bounding box center [103, 289] width 57 height 16
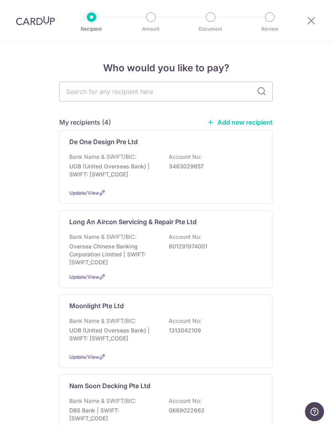
click at [125, 256] on p "Oversea Chinese Banking Corporation Limited | SWIFT: [SWIFT_CODE]" at bounding box center [113, 254] width 89 height 24
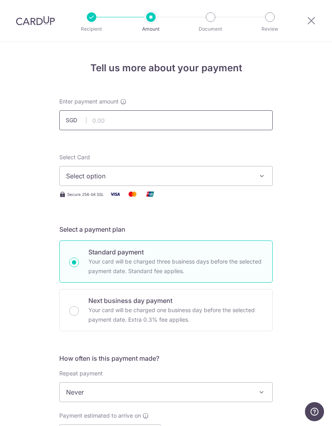
click at [175, 118] on input "text" at bounding box center [165, 120] width 213 height 20
click at [156, 176] on span "Select option" at bounding box center [159, 176] width 186 height 10
type input "109.00"
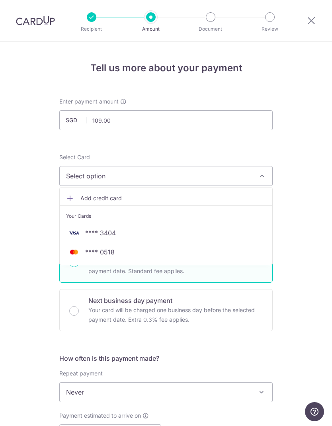
click at [124, 235] on span "**** 3404" at bounding box center [166, 233] width 200 height 10
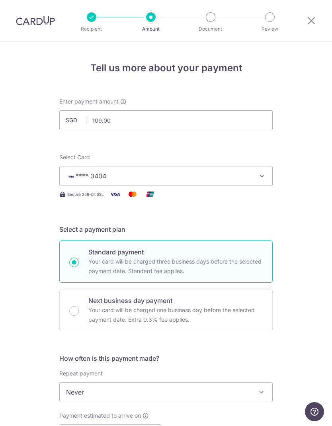
click at [119, 393] on span "Never" at bounding box center [166, 392] width 213 height 19
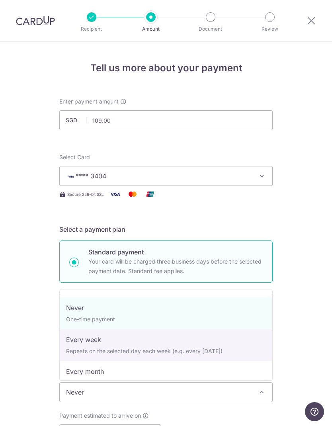
select select "2"
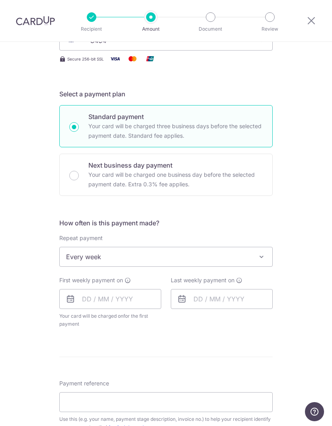
scroll to position [138, 0]
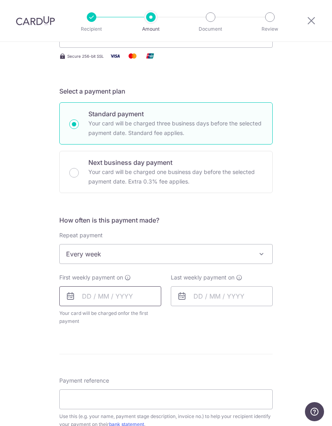
click at [106, 300] on input "text" at bounding box center [110, 296] width 102 height 20
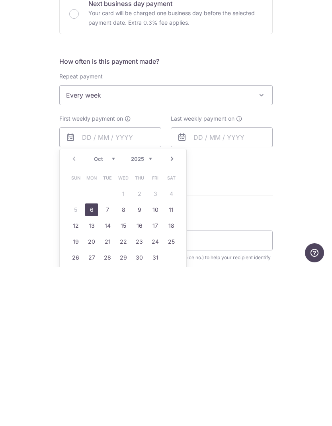
click at [95, 362] on link "6" at bounding box center [91, 368] width 13 height 13
type input "06/10/2025"
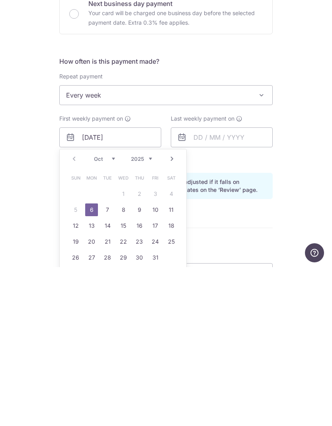
scroll to position [32, 0]
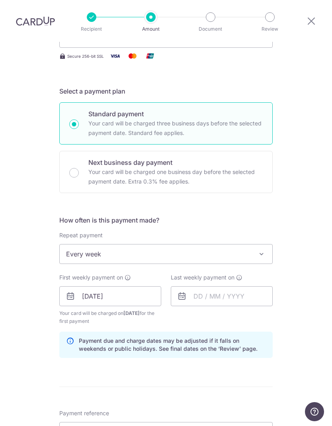
click at [91, 231] on div "Repeat payment Never Every week Every month Every quarter Every half a year Eve…" at bounding box center [165, 247] width 213 height 33
click at [223, 286] on input "text" at bounding box center [222, 296] width 102 height 20
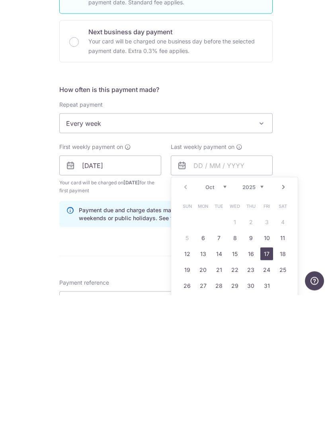
click at [265, 378] on link "17" at bounding box center [266, 384] width 13 height 13
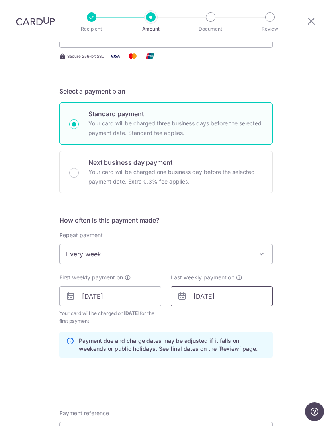
click at [233, 286] on input "17/10/2025" at bounding box center [222, 296] width 102 height 20
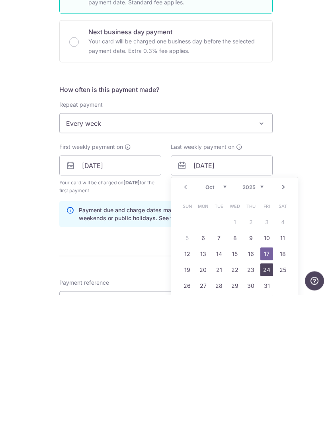
click at [267, 394] on link "24" at bounding box center [266, 400] width 13 height 13
type input "24/10/2025"
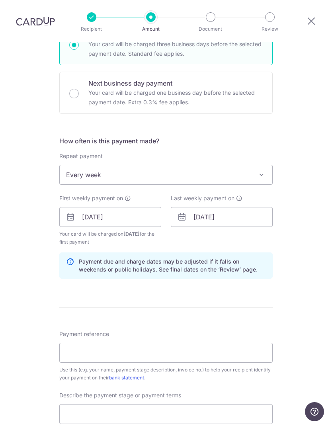
scroll to position [244, 0]
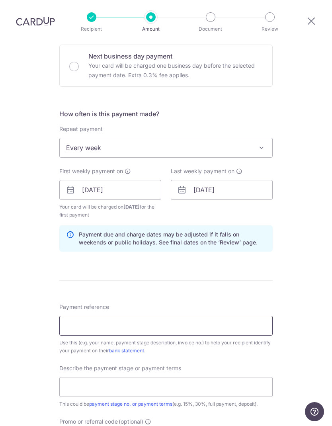
click at [138, 316] on input "Payment reference" at bounding box center [165, 326] width 213 height 20
click at [161, 316] on input "[STREET_ADDRESS]" at bounding box center [165, 326] width 213 height 20
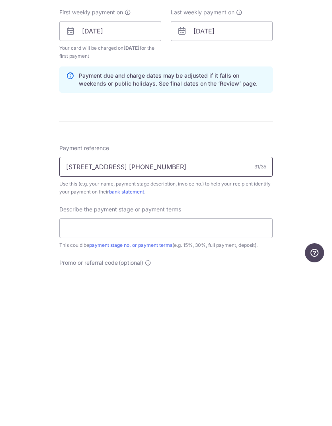
type input "[STREET_ADDRESS] [PHONE_NUMBER]"
click at [133, 377] on input "text" at bounding box center [165, 387] width 213 height 20
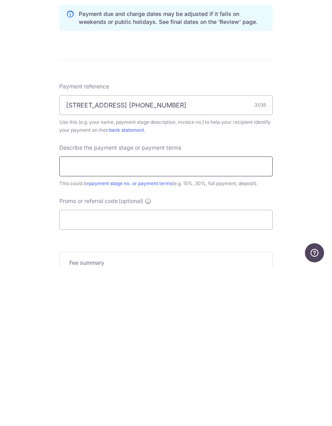
scroll to position [308, 0]
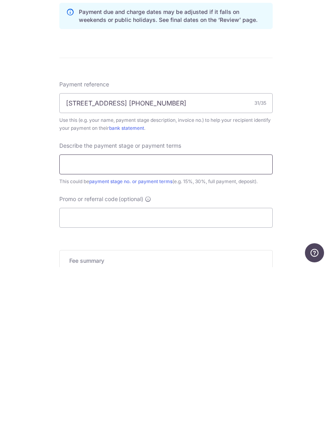
click at [135, 313] on input "text" at bounding box center [165, 323] width 213 height 20
type input "Full"
click at [122, 367] on input "Promo or referral code (optional)" at bounding box center [165, 377] width 213 height 20
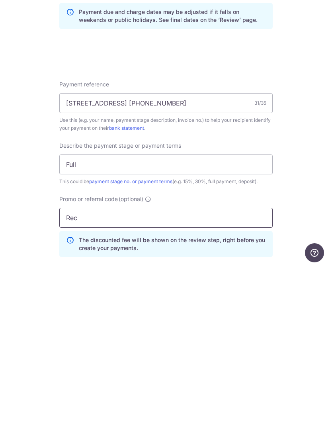
type input "REC185"
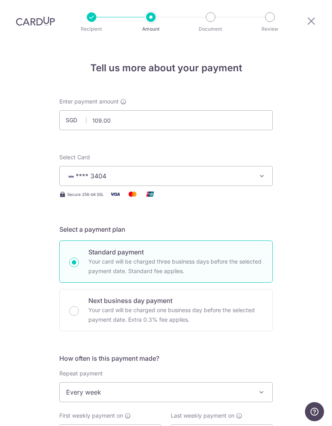
scroll to position [0, 0]
click at [143, 110] on input "109.00" at bounding box center [165, 120] width 213 height 20
click at [139, 110] on input "109.00" at bounding box center [165, 120] width 213 height 20
type input "1"
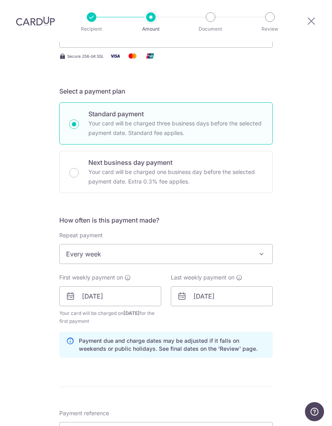
scroll to position [184, 0]
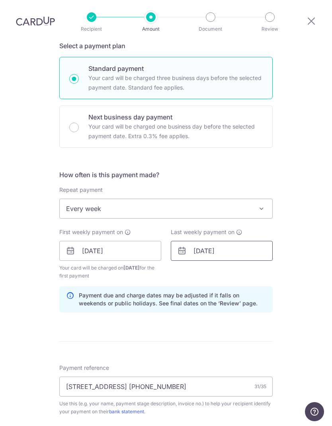
click at [237, 241] on input "24/10/2025" at bounding box center [222, 251] width 102 height 20
type input "763.00"
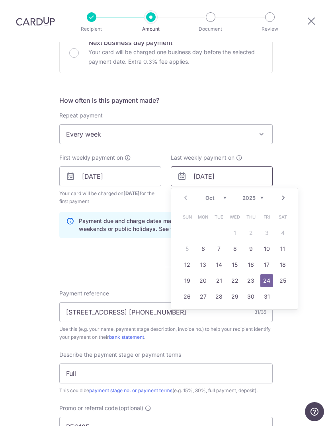
scroll to position [267, 0]
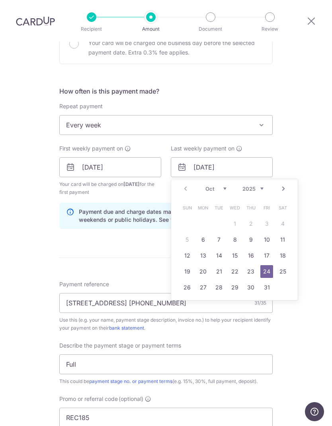
click at [269, 249] on link "17" at bounding box center [266, 255] width 13 height 13
type input "[DATE]"
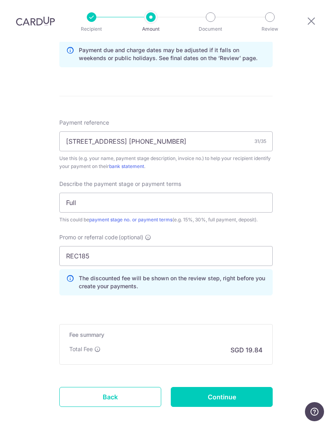
scroll to position [432, 0]
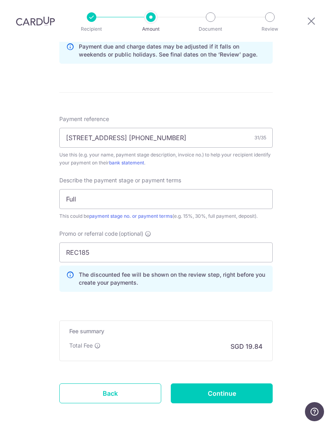
click at [229, 383] on input "Continue" at bounding box center [222, 393] width 102 height 20
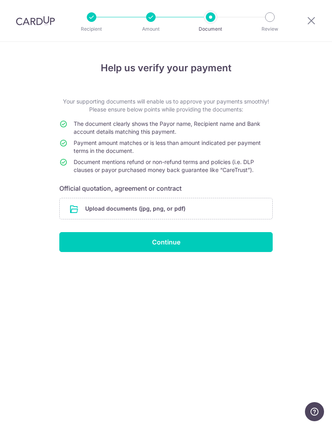
click at [226, 211] on input "file" at bounding box center [166, 208] width 213 height 21
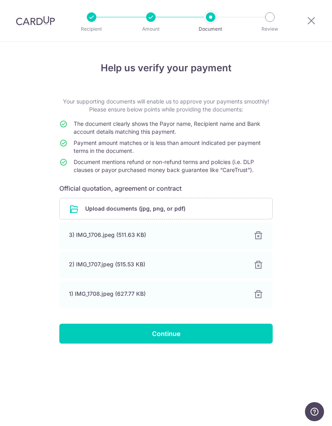
click at [187, 334] on input "Continue" at bounding box center [165, 334] width 213 height 20
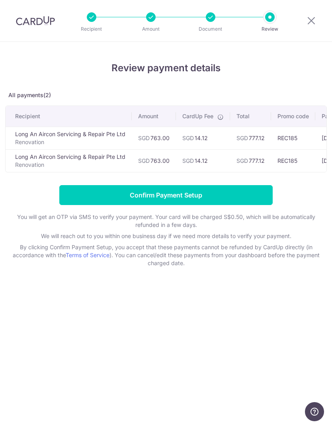
click at [226, 197] on input "Confirm Payment Setup" at bounding box center [165, 195] width 213 height 20
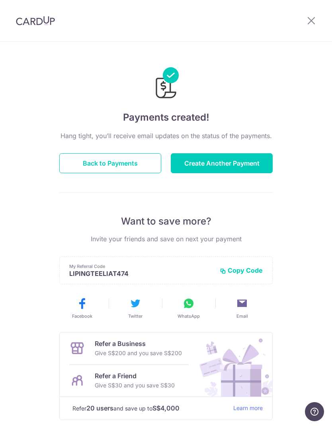
click at [102, 168] on button "Back to Payments" at bounding box center [110, 163] width 102 height 20
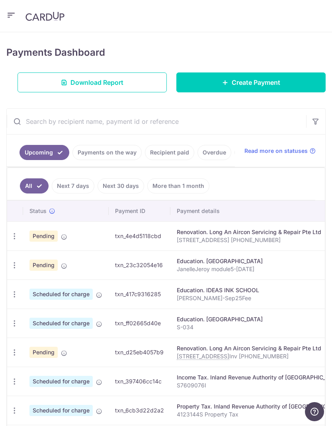
click at [11, 354] on icon "button" at bounding box center [14, 352] width 8 height 8
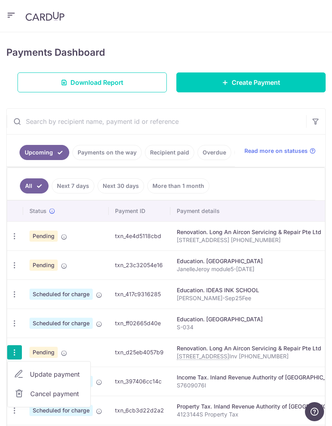
click at [61, 373] on span "Update payment" at bounding box center [57, 374] width 54 height 10
radio input "true"
type input "763.00"
type input "[DATE]"
type input "[STREET_ADDRESS] [PHONE_NUMBER]"
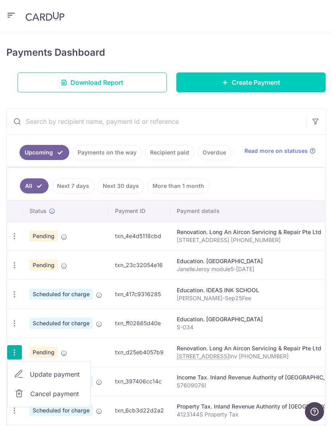
type input "Full"
type input "REC185"
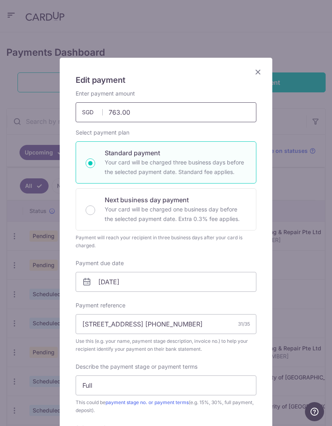
click at [158, 110] on input "763.00" at bounding box center [166, 112] width 181 height 20
type input "7"
click at [175, 281] on input "13/10/2025" at bounding box center [166, 282] width 181 height 20
type input "1,680.00"
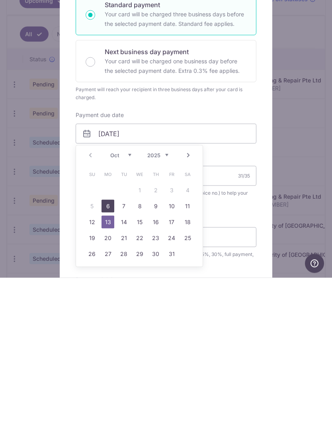
click at [106, 348] on link "6" at bounding box center [108, 354] width 13 height 13
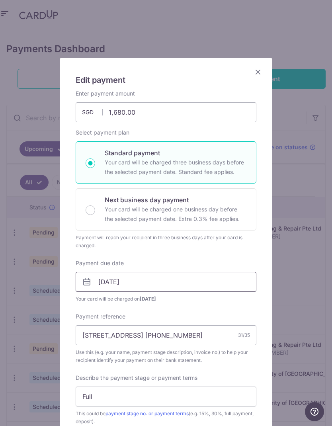
click at [131, 280] on input "[DATE]" at bounding box center [166, 282] width 181 height 20
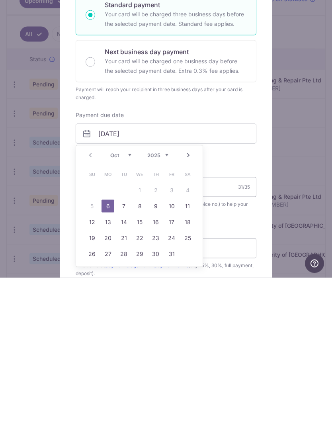
click at [125, 348] on link "7" at bounding box center [123, 354] width 13 height 13
type input "[DATE]"
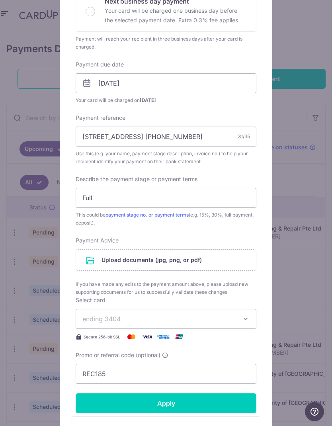
scroll to position [199, 0]
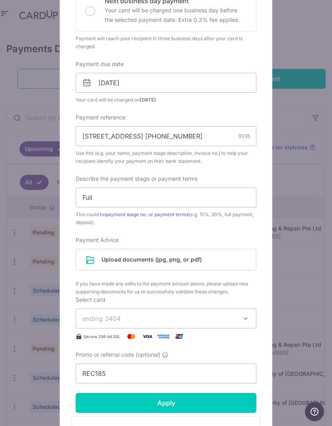
click at [174, 398] on input "Apply" at bounding box center [166, 403] width 181 height 20
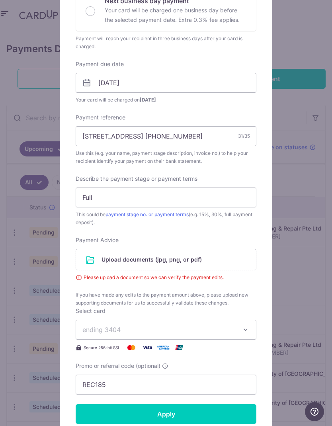
click at [215, 258] on input "file" at bounding box center [166, 259] width 180 height 21
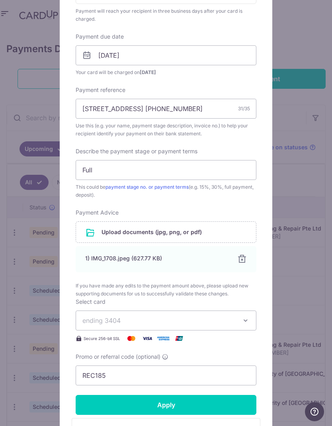
scroll to position [230, 0]
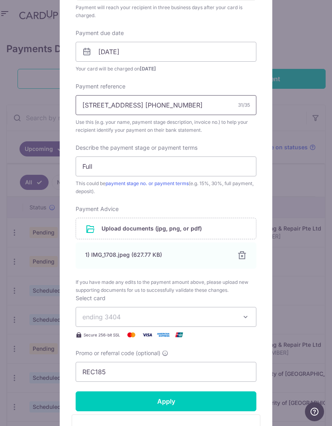
click at [191, 108] on input "16 Hythe Rd Inv 0097-0988-12504" at bounding box center [166, 105] width 181 height 20
type input "[STREET_ADDRESS]"
click at [186, 404] on input "Apply" at bounding box center [166, 401] width 181 height 20
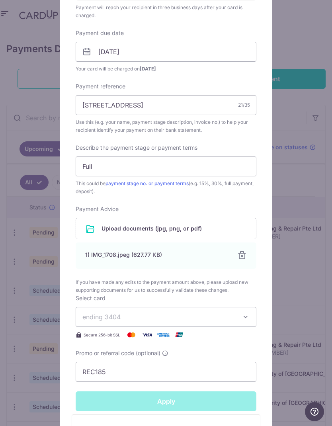
type input "Successfully Applied"
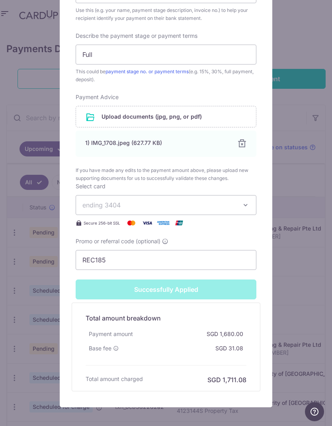
scroll to position [371, 0]
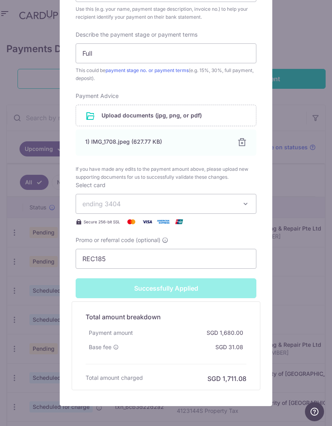
click at [311, 269] on div "Edit payment By clicking apply, you will make changes to all payments to Long A…" at bounding box center [166, 213] width 332 height 426
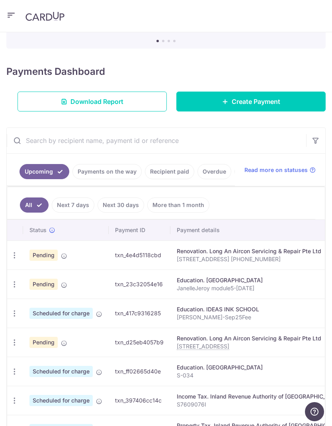
click at [12, 252] on icon "button" at bounding box center [14, 255] width 8 height 8
click at [51, 279] on span "Update payment" at bounding box center [57, 277] width 54 height 10
radio input "true"
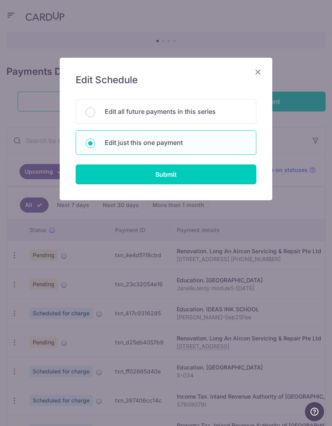
click at [169, 177] on input "Submit" at bounding box center [166, 174] width 181 height 20
radio input "true"
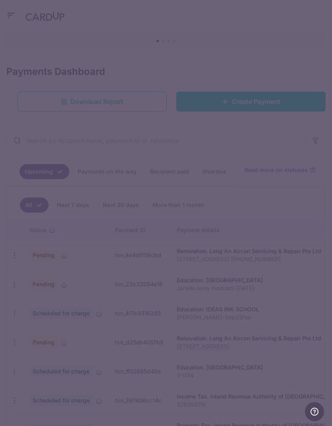
type input "763.00"
type input "[DATE]"
type input "[STREET_ADDRESS] [PHONE_NUMBER]"
type input "Full"
type input "REC185"
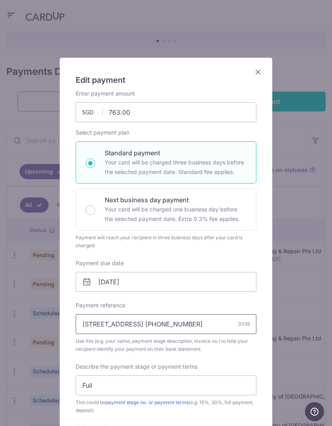
click at [147, 323] on input "16 Hythe Rd Inv 0097-0988-12504" at bounding box center [166, 324] width 181 height 20
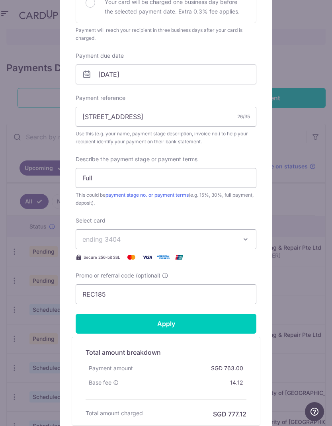
scroll to position [211, 0]
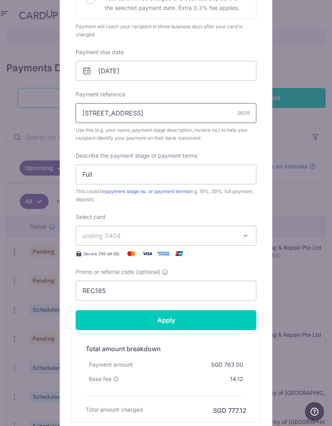
type input "[STREET_ADDRESS]"
click at [177, 321] on input "Apply" at bounding box center [166, 320] width 181 height 20
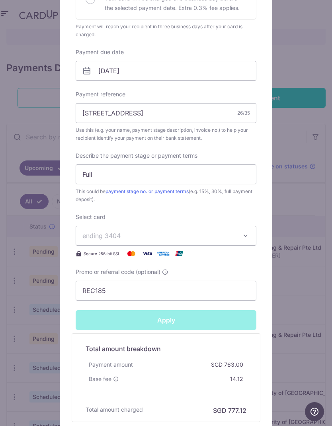
type input "Successfully Applied"
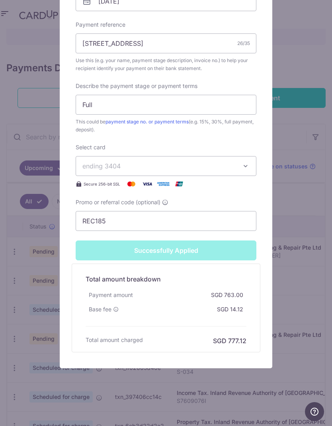
scroll to position [309, 0]
click at [301, 380] on div "Edit payment By clicking apply, you will make changes to all payments to Long A…" at bounding box center [166, 213] width 332 height 426
